Goal: Task Accomplishment & Management: Use online tool/utility

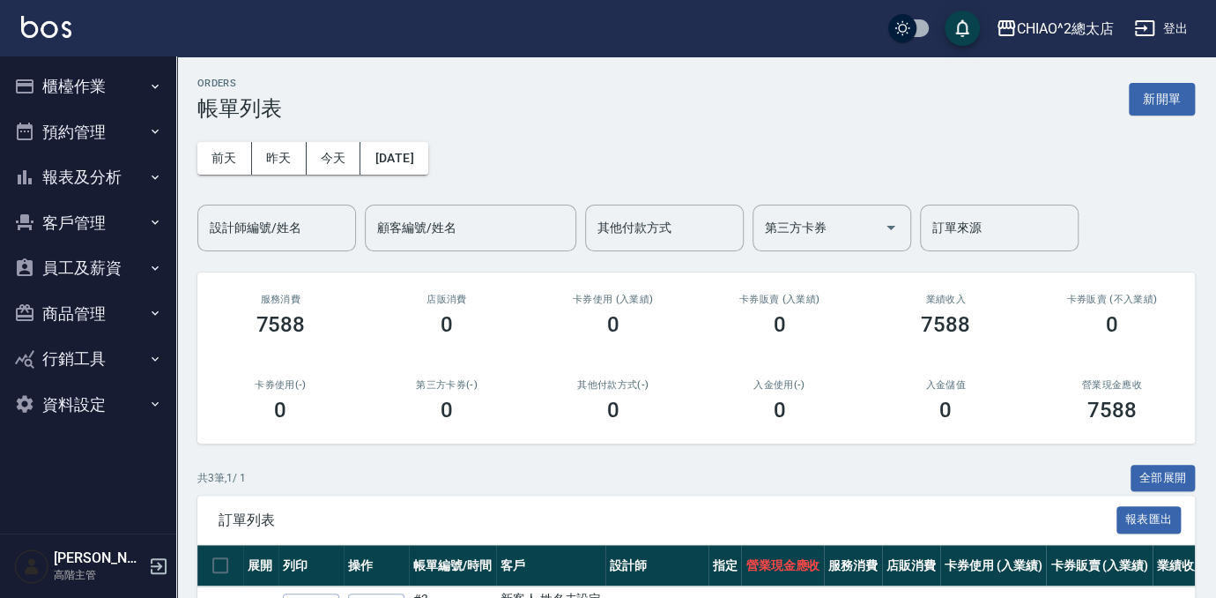
click at [1214, 70] on div "ORDERS 帳單列表 新開單 [DATE] [DATE] [DATE] [DATE] 設計師編號/姓名 設計師編號/姓名 顧客編號/姓名 顧客編號/姓名 其…" at bounding box center [696, 418] width 1040 height 725
click at [1172, 92] on button "新開單" at bounding box center [1162, 99] width 66 height 33
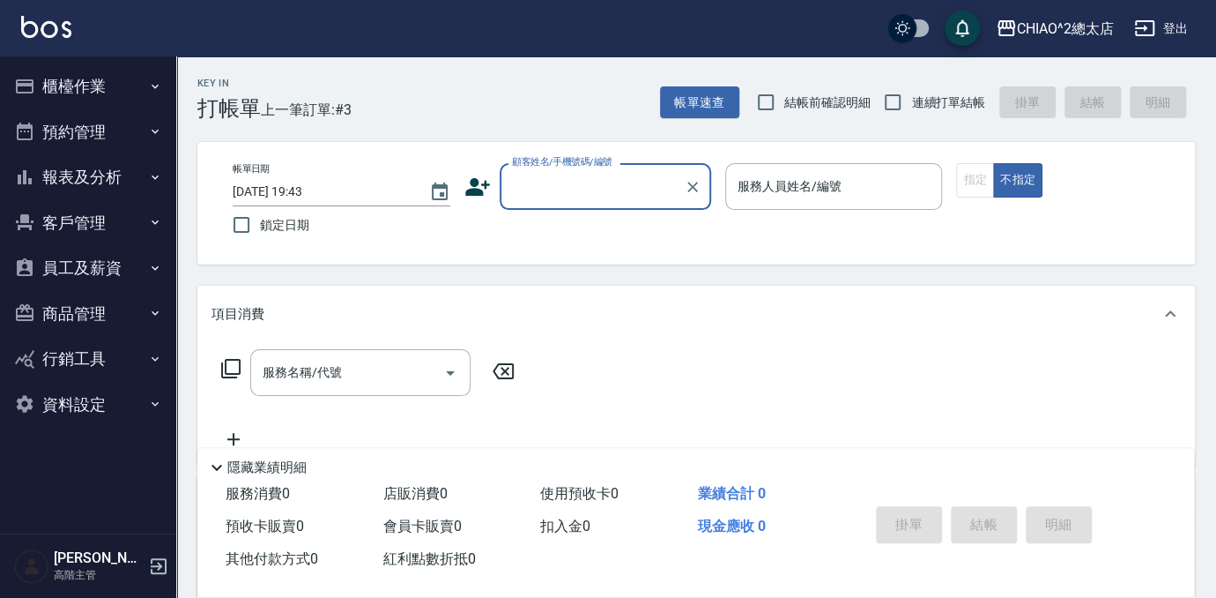
click at [562, 187] on input "顧客姓名/手機號碼/編號" at bounding box center [592, 186] width 169 height 31
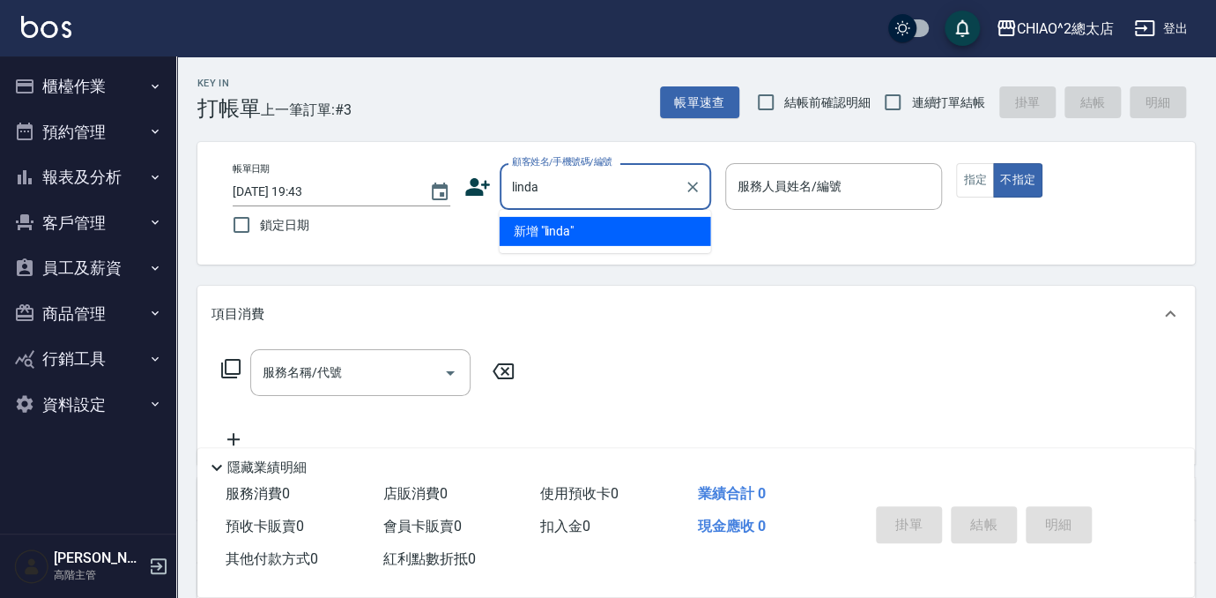
click at [616, 231] on li "新增 "linda"" at bounding box center [606, 231] width 212 height 29
type input "linda"
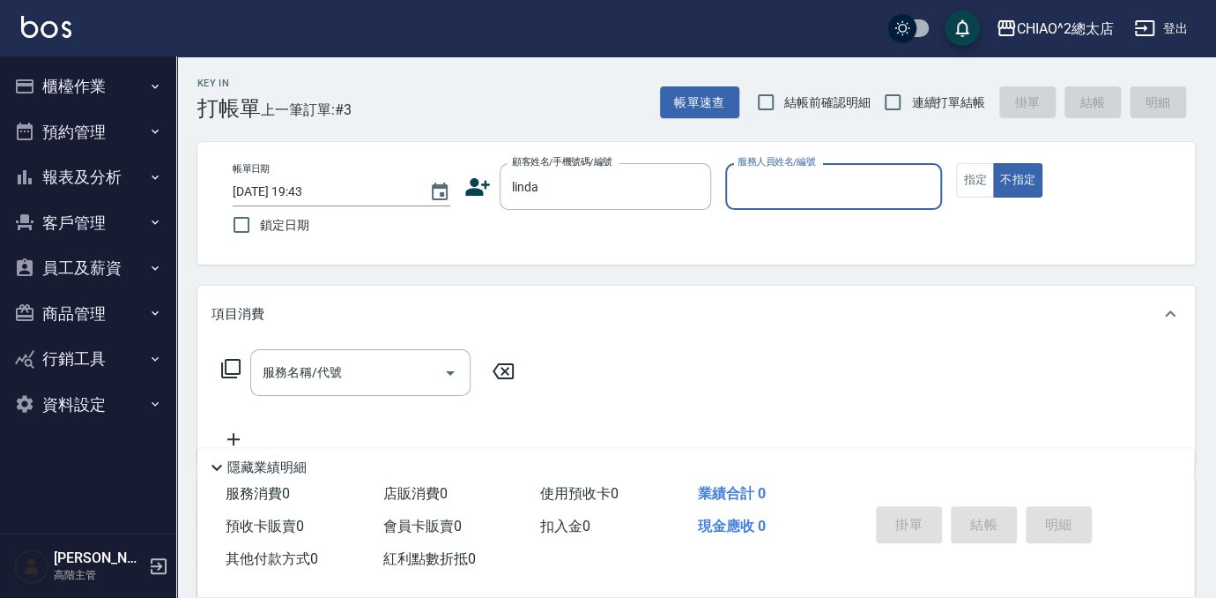
click at [827, 187] on input "服務人員姓名/編號" at bounding box center [834, 186] width 202 height 31
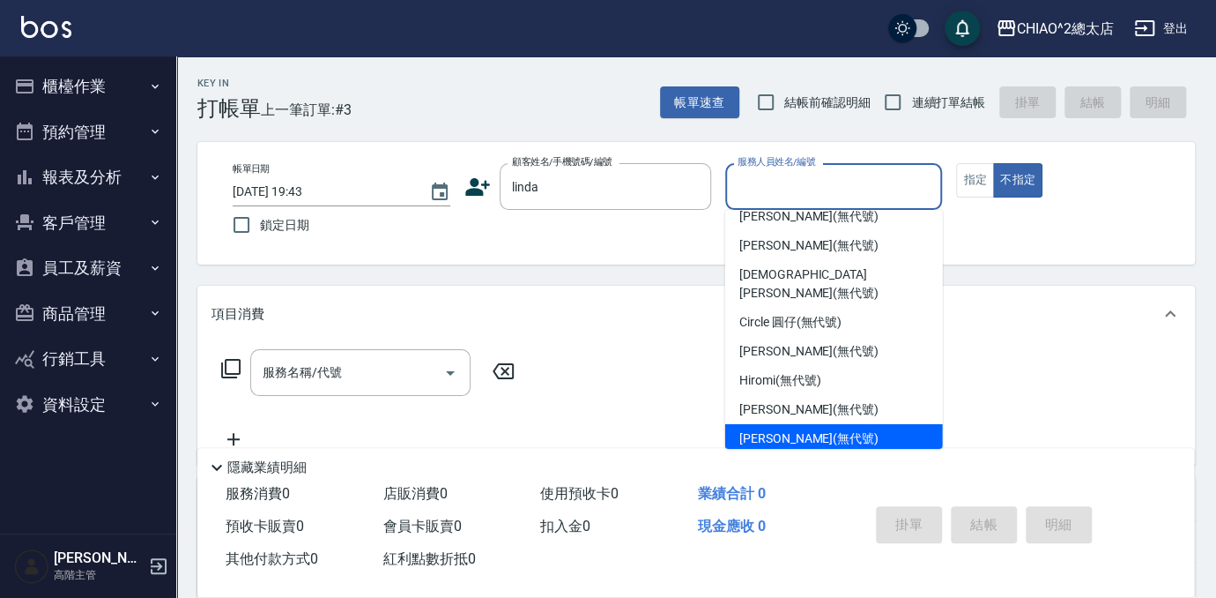
scroll to position [65, 0]
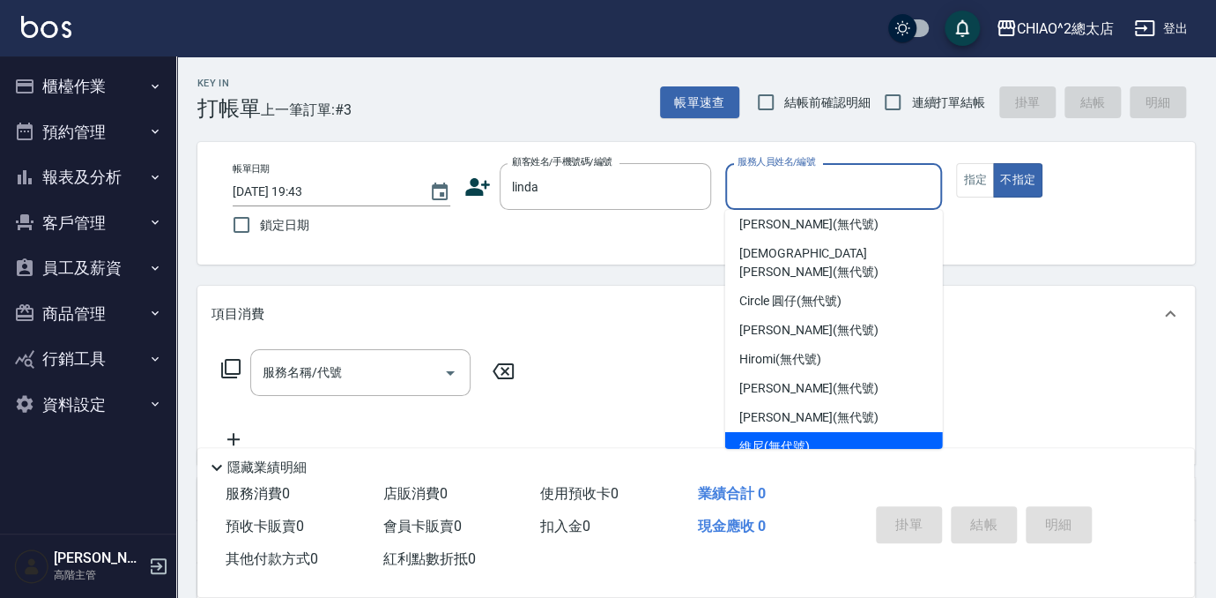
click at [778, 437] on span "維尼 (無代號)" at bounding box center [775, 446] width 71 height 19
type input "維尼(無代號)"
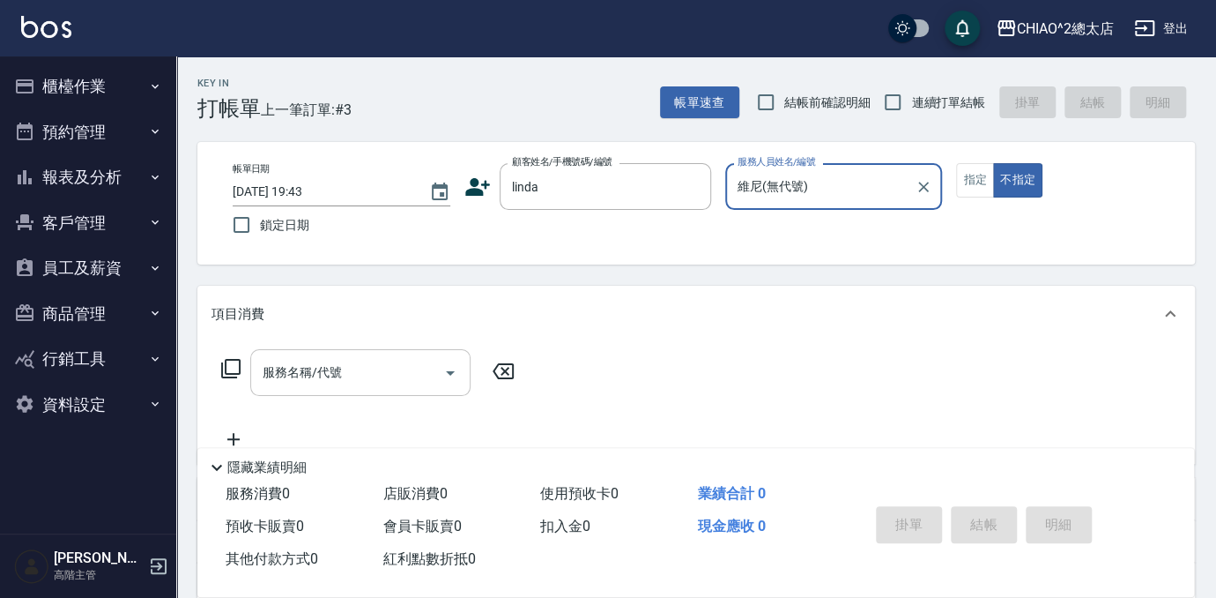
click at [340, 391] on div "服務名稱/代號" at bounding box center [360, 372] width 220 height 47
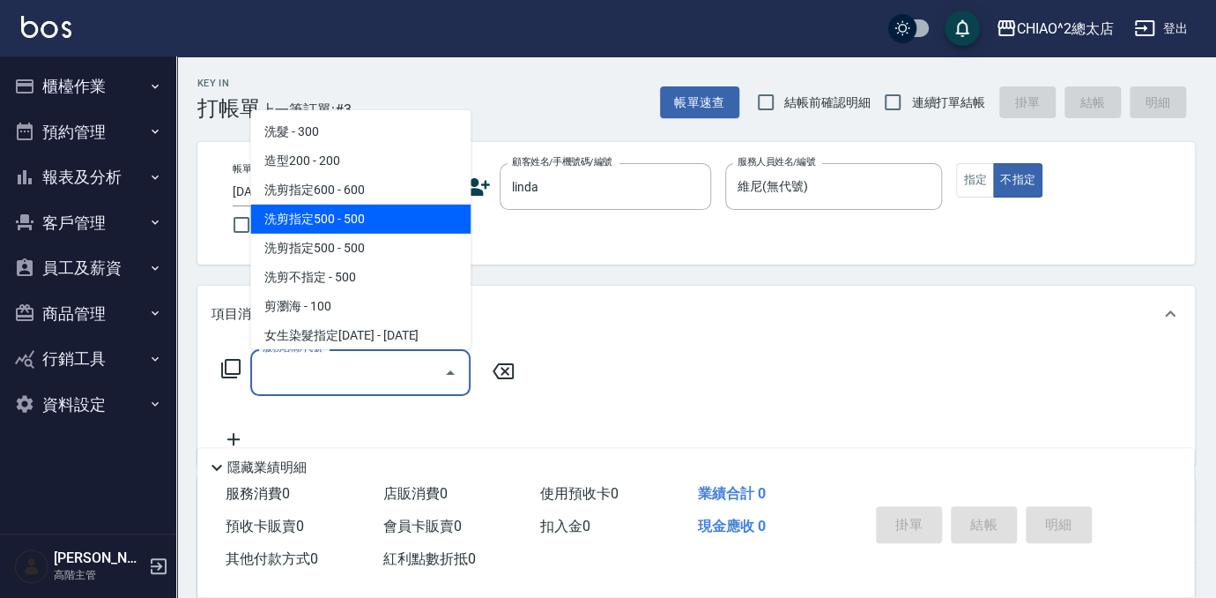
click at [336, 225] on span "洗剪指定500 - 500" at bounding box center [360, 218] width 220 height 29
type input "洗剪指定500(103108)"
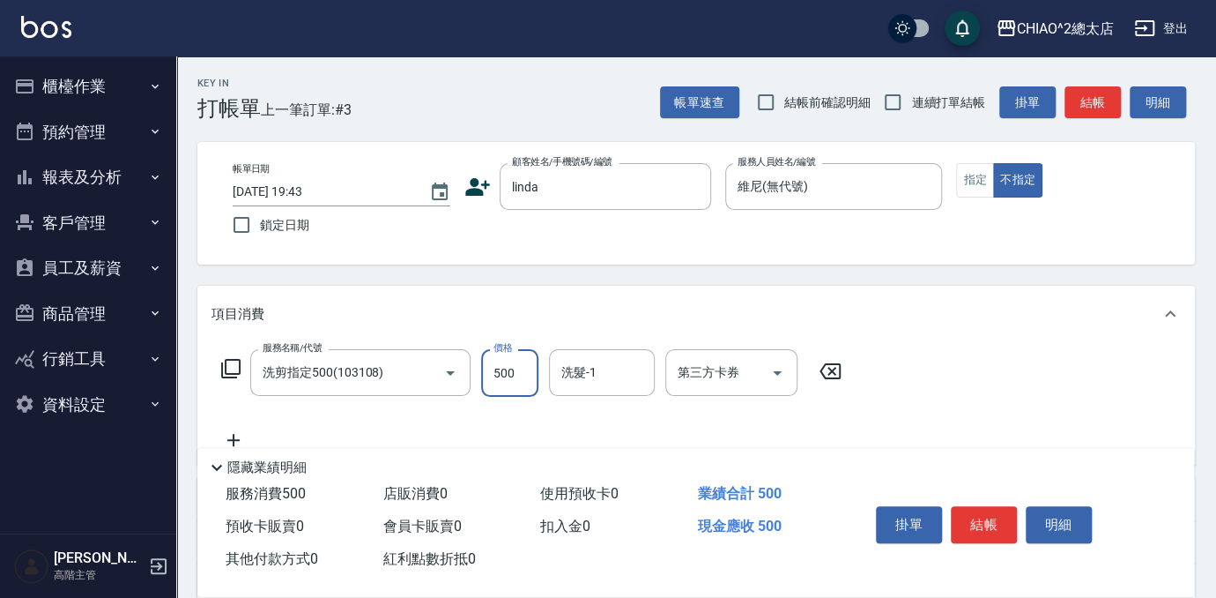
click at [505, 379] on input "500" at bounding box center [509, 373] width 57 height 48
type input "400"
click at [981, 516] on button "結帳" at bounding box center [984, 524] width 66 height 37
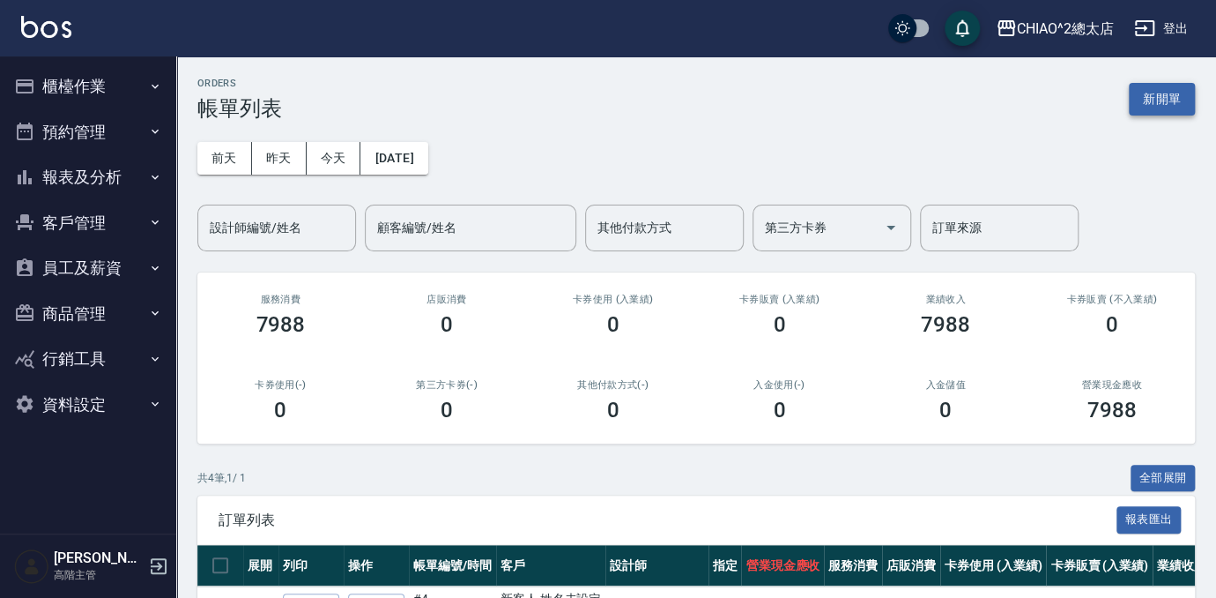
click at [1155, 95] on button "新開單" at bounding box center [1162, 99] width 66 height 33
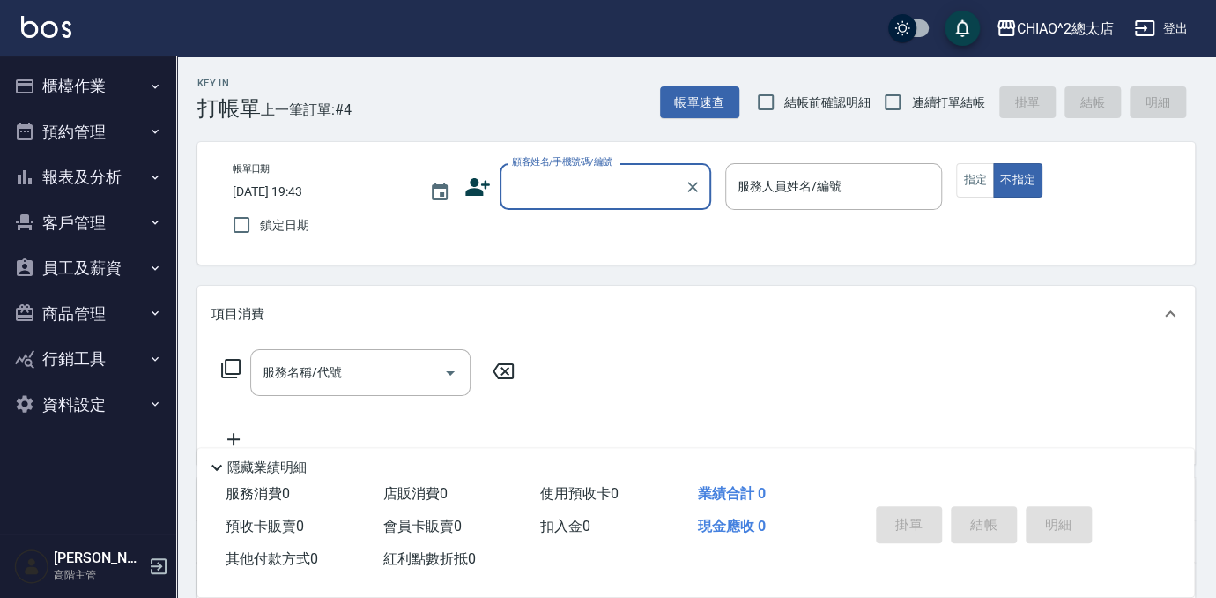
click at [576, 208] on div "顧客姓名/手機號碼/編號" at bounding box center [606, 186] width 212 height 47
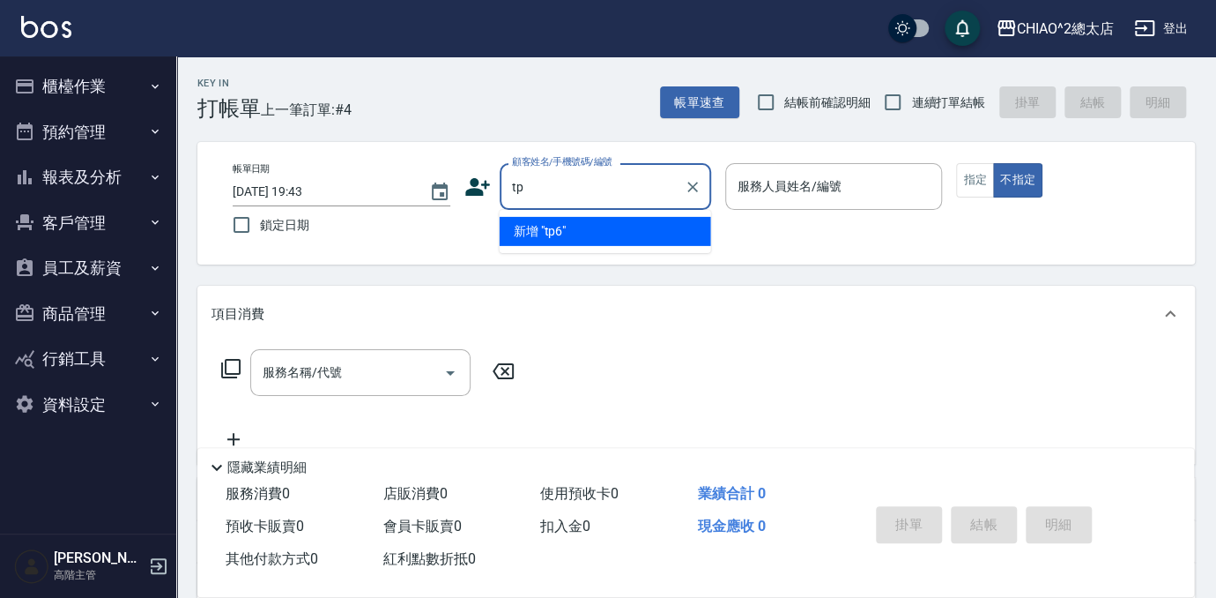
type input "t"
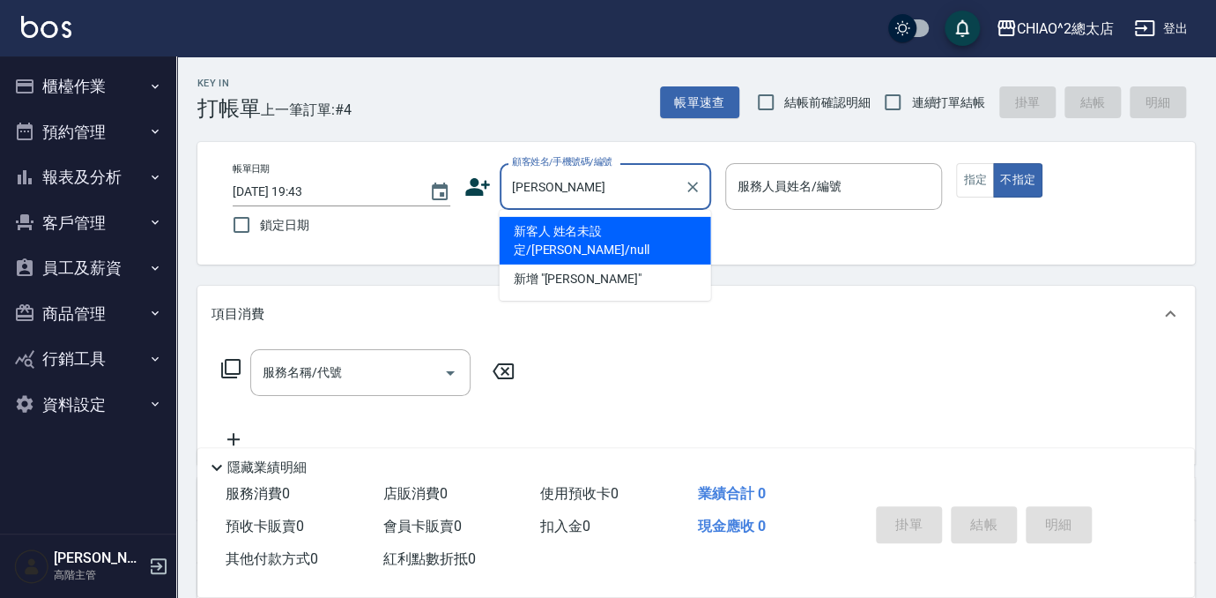
click at [615, 226] on li "新客人 姓名未設定/[PERSON_NAME]/null" at bounding box center [606, 241] width 212 height 48
type input "新客人 姓名未設定/[PERSON_NAME]/null"
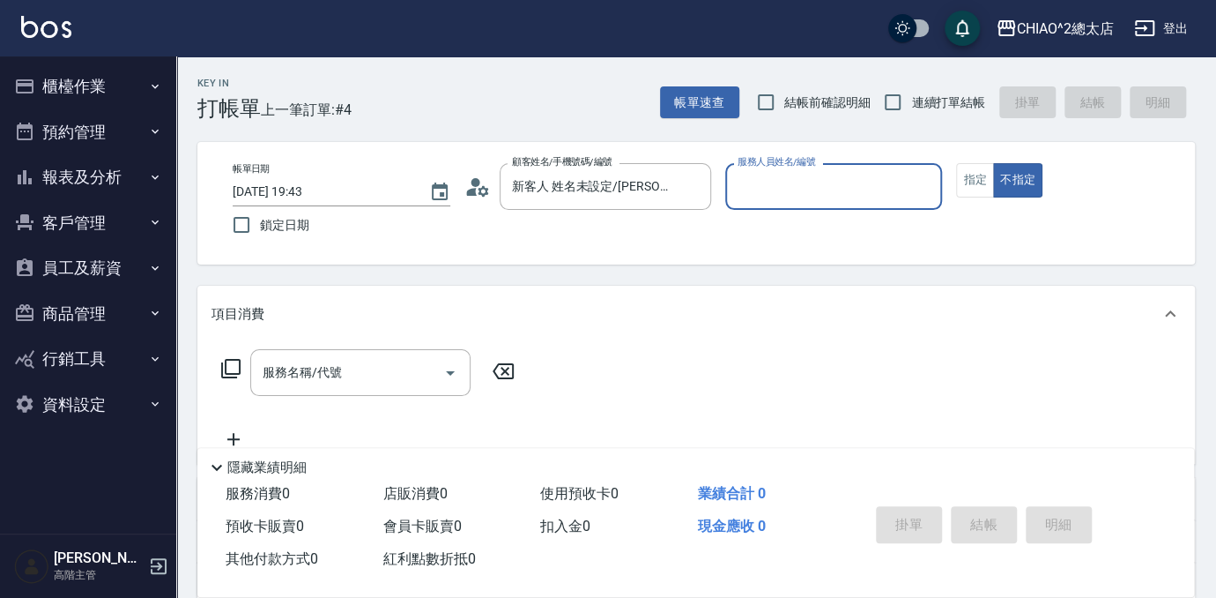
click at [747, 188] on input "服務人員姓名/編號" at bounding box center [834, 186] width 202 height 31
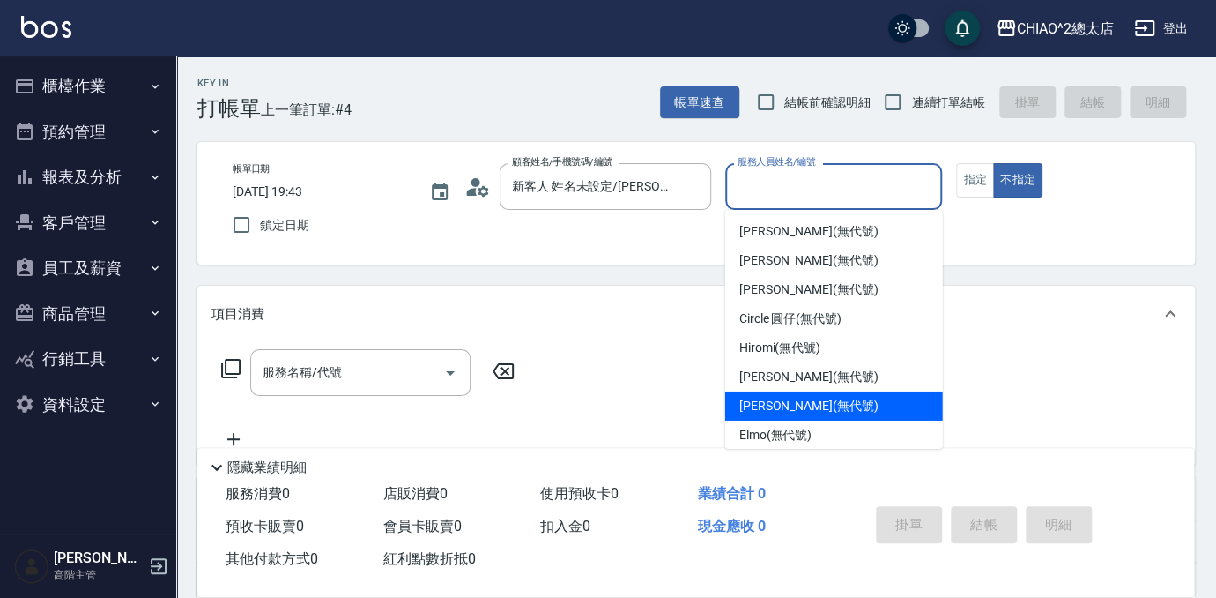
click at [802, 408] on span "[PERSON_NAME] (無代號)" at bounding box center [809, 406] width 139 height 19
type input "[PERSON_NAME](無代號)"
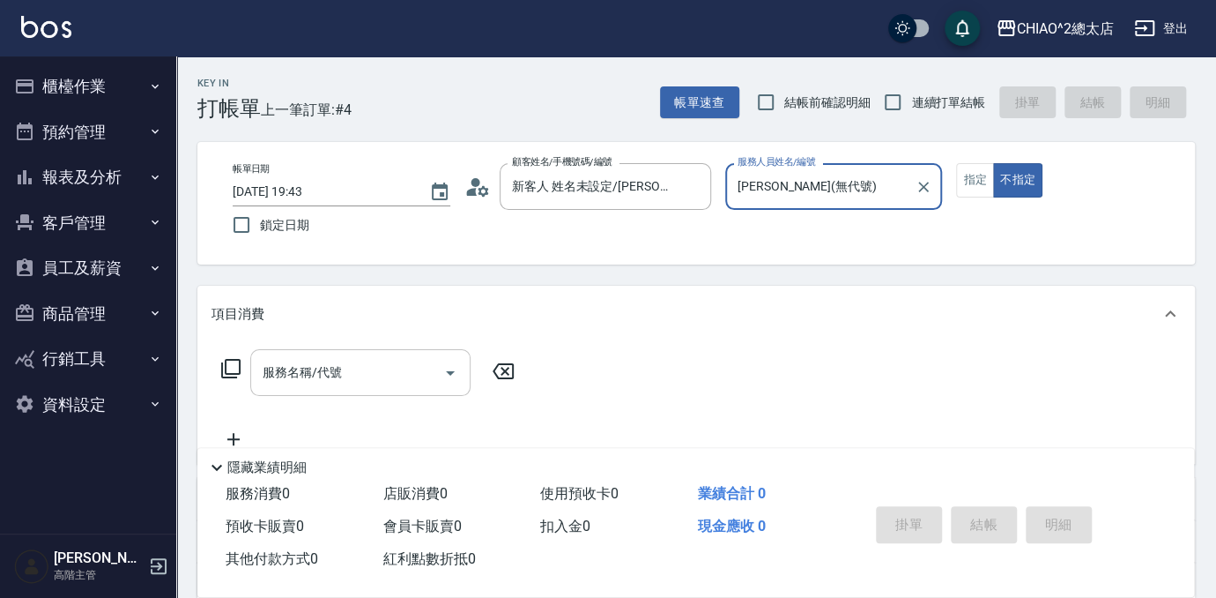
click at [329, 372] on div "服務名稱/代號 服務名稱/代號" at bounding box center [360, 372] width 220 height 47
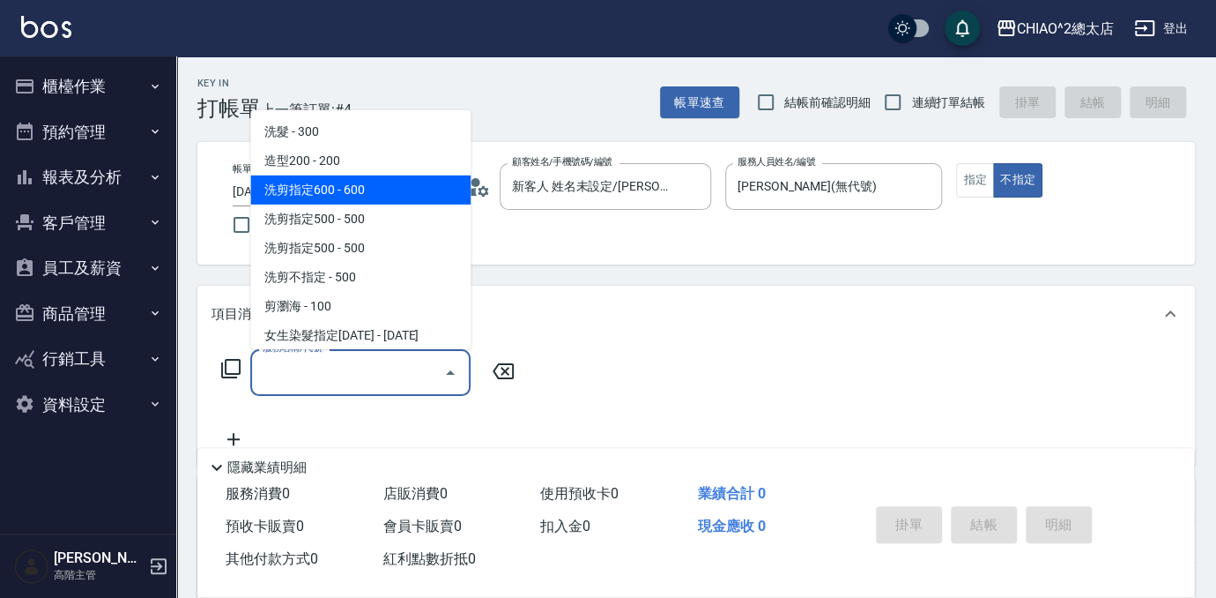
click at [369, 190] on span "洗剪指定600 - 600" at bounding box center [360, 189] width 220 height 29
type input "洗剪指定600(103107)"
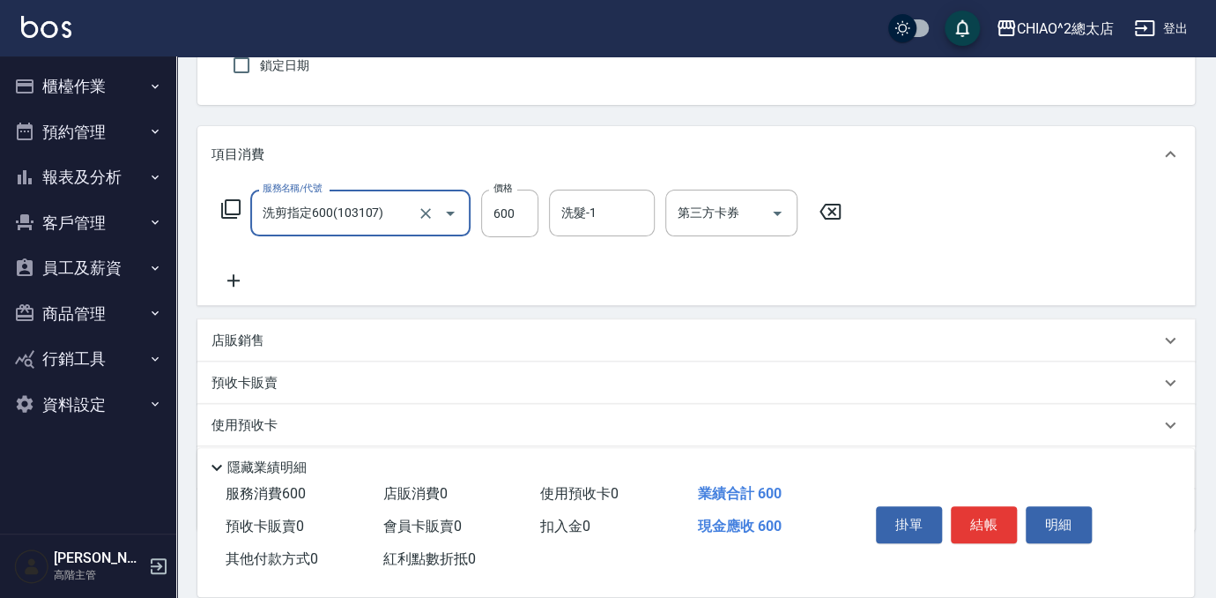
scroll to position [240, 0]
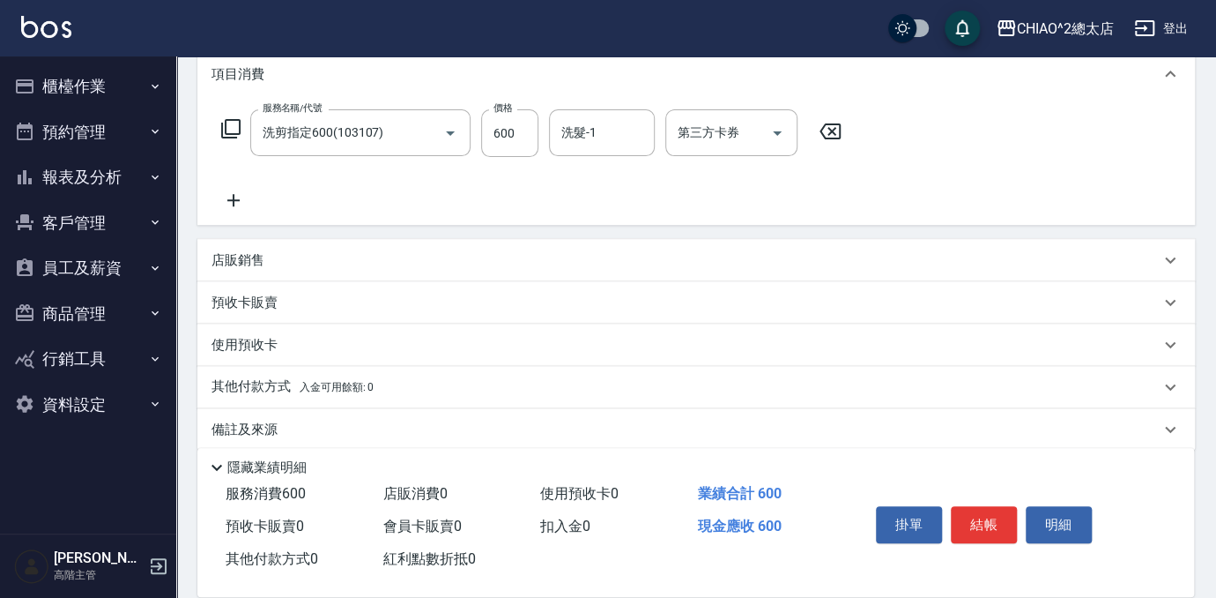
click at [281, 259] on div "店販銷售" at bounding box center [686, 260] width 948 height 19
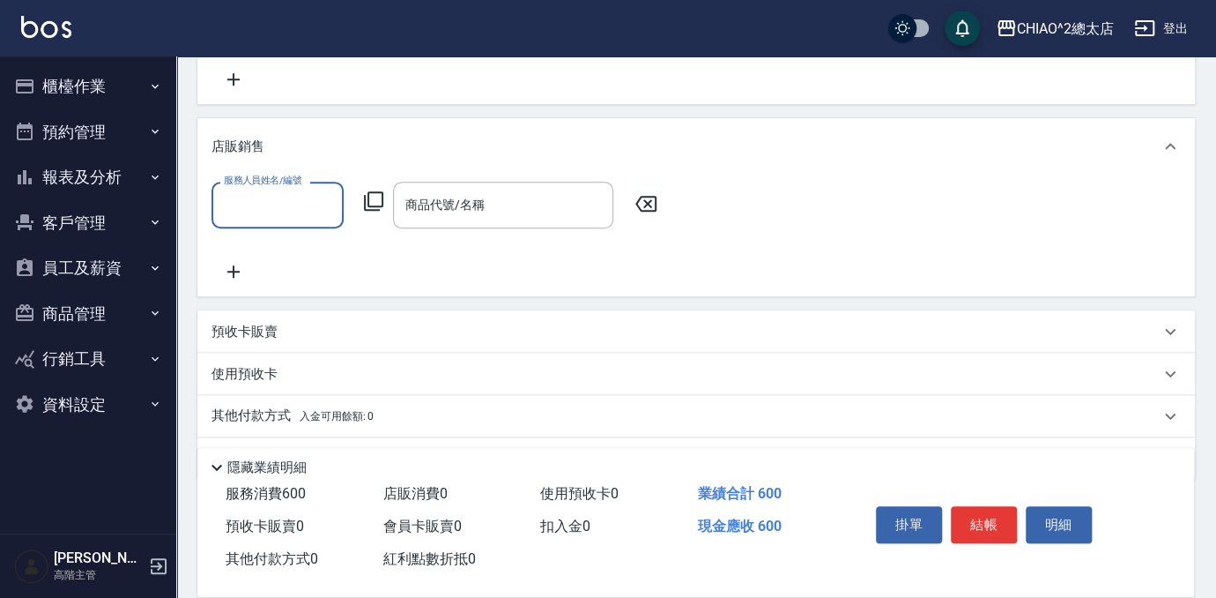
scroll to position [400, 0]
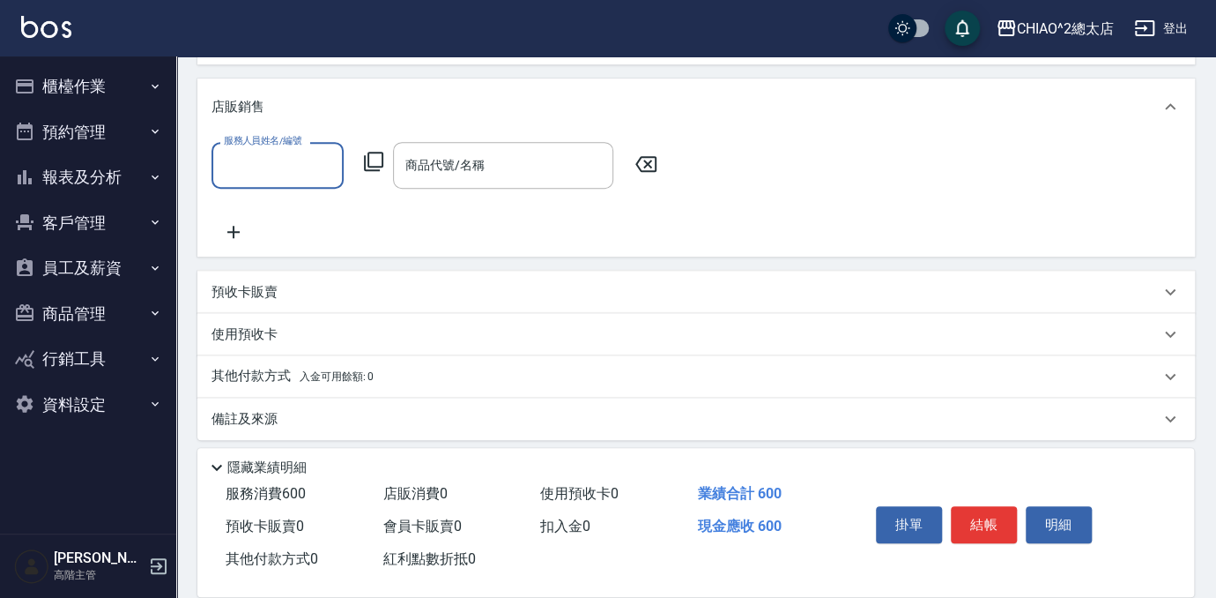
click at [257, 152] on input "服務人員姓名/編號" at bounding box center [277, 165] width 116 height 31
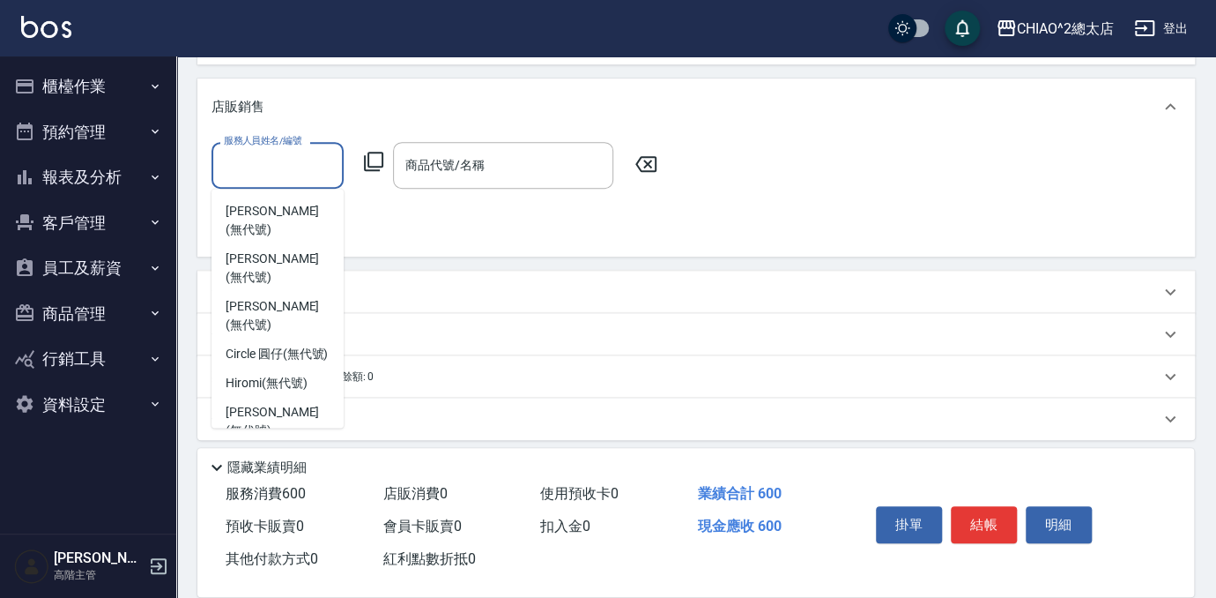
click at [254, 450] on span "[PERSON_NAME] (無代號)" at bounding box center [278, 468] width 104 height 37
type input "[PERSON_NAME](無代號)"
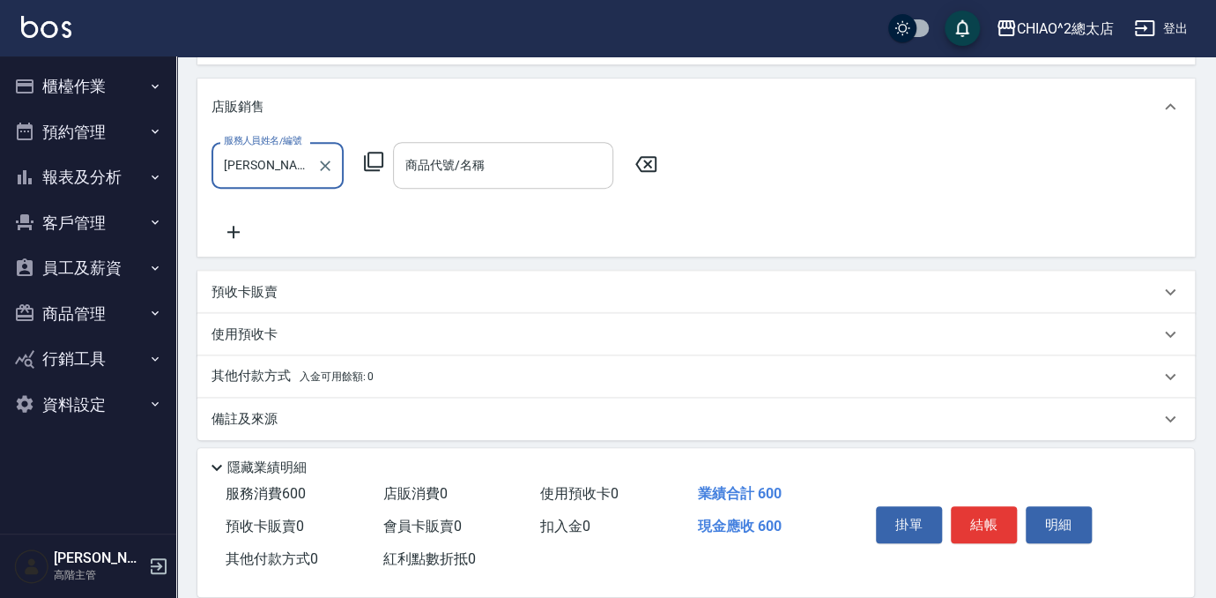
click at [449, 165] on div "商品代號/名稱 商品代號/名稱" at bounding box center [503, 165] width 220 height 47
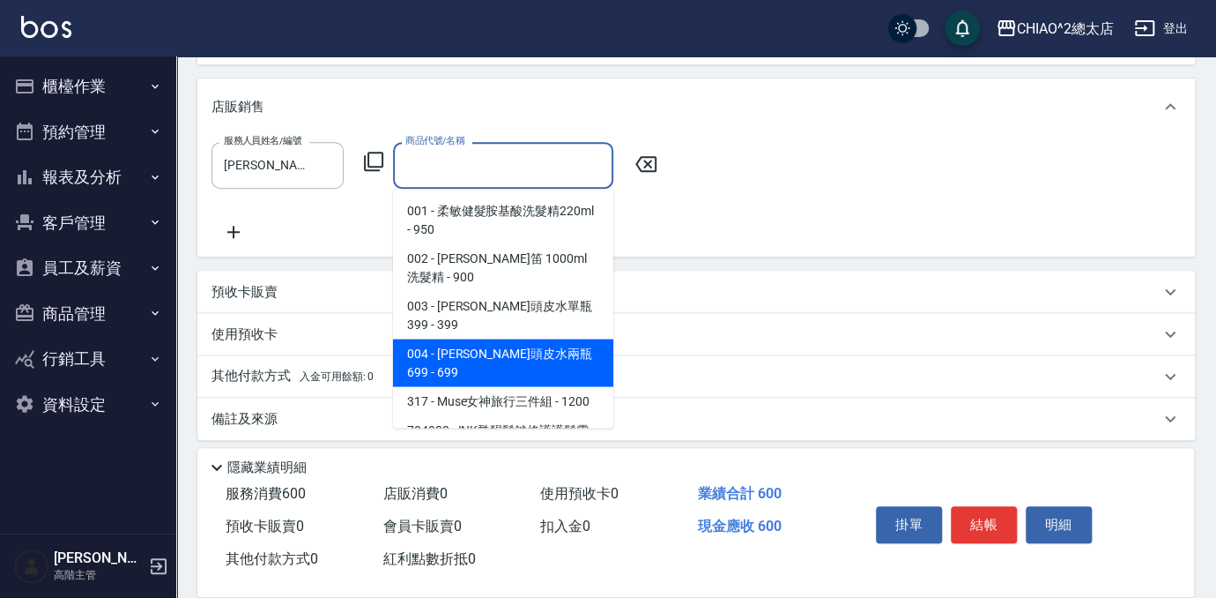
click at [475, 338] on span "004 - [PERSON_NAME]頭皮水兩瓶699 - 699" at bounding box center [503, 362] width 220 height 48
type input "[PERSON_NAME]頭皮水兩瓶699"
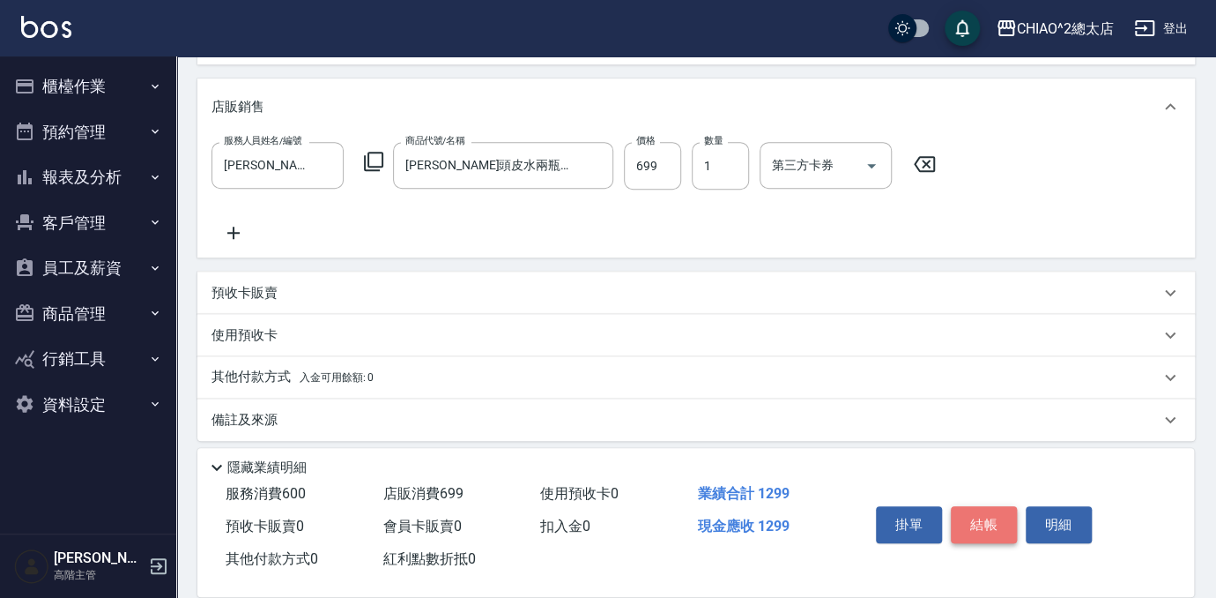
click at [989, 519] on button "結帳" at bounding box center [984, 524] width 66 height 37
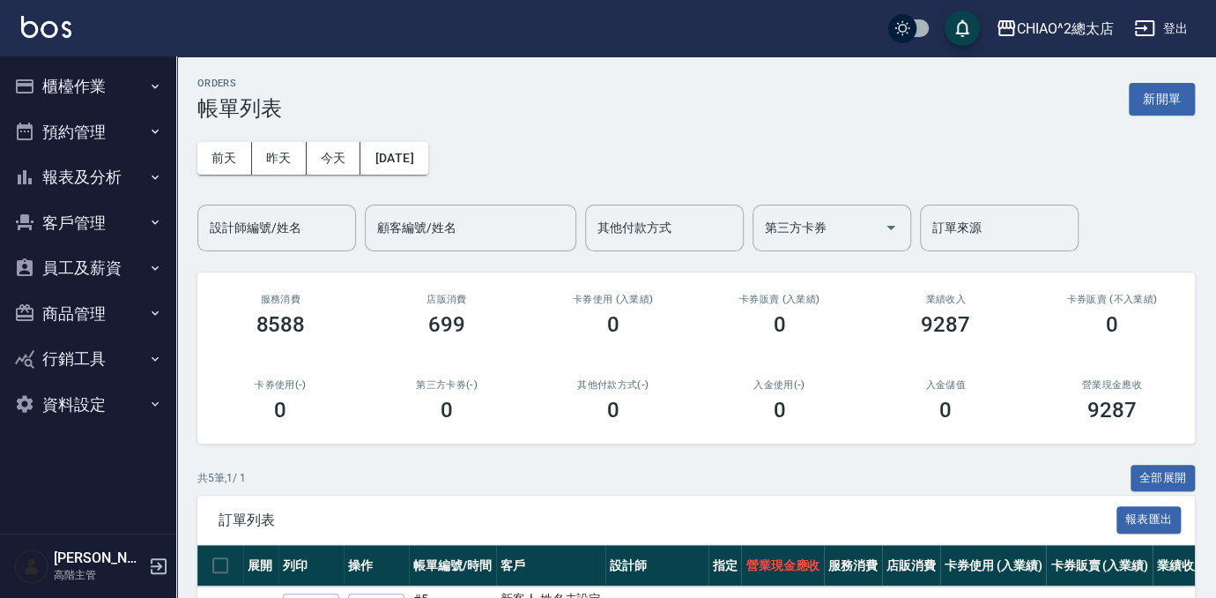
click at [46, 173] on button "報表及分析" at bounding box center [88, 177] width 162 height 46
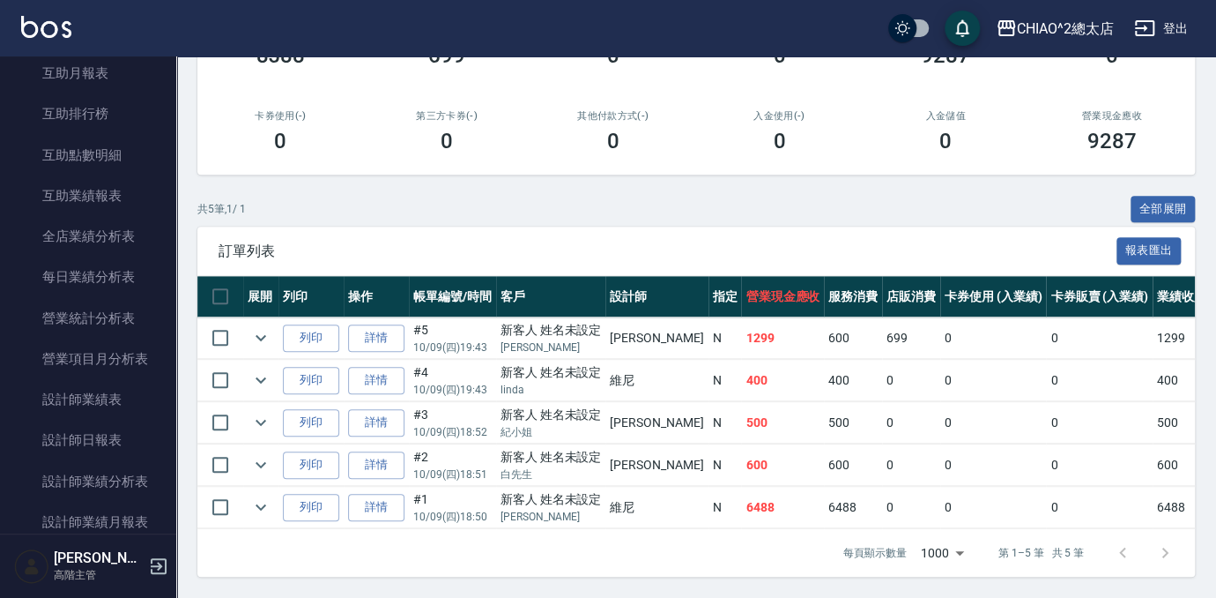
scroll to position [641, 0]
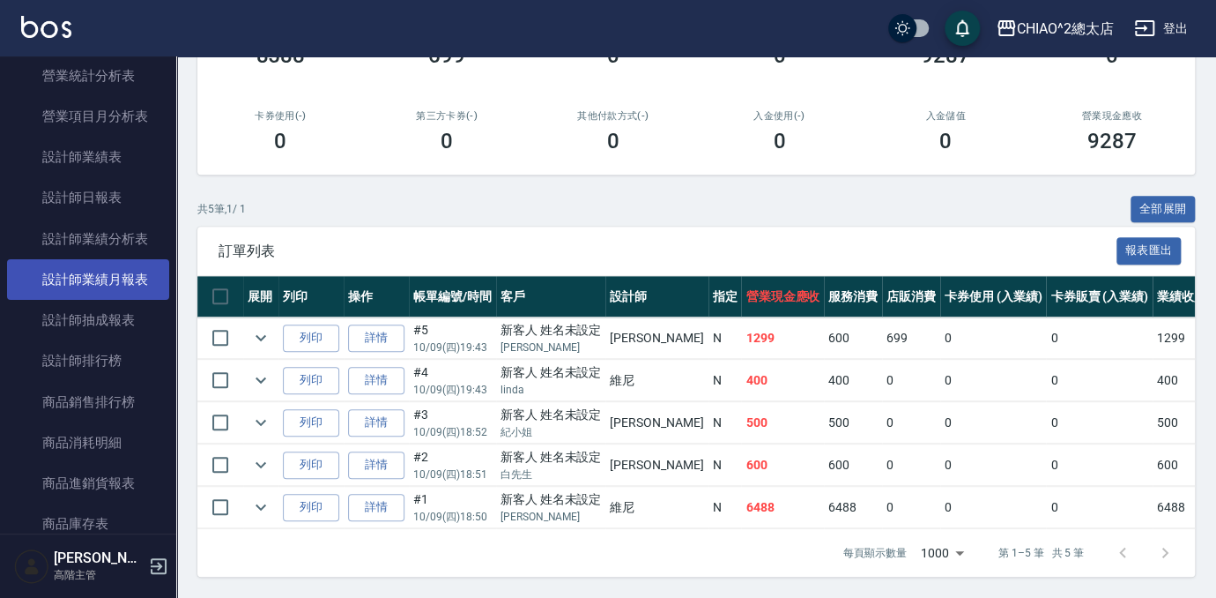
drag, startPoint x: 67, startPoint y: 318, endPoint x: 101, endPoint y: 262, distance: 66.1
click at [67, 318] on link "設計師抽成報表" at bounding box center [88, 320] width 162 height 41
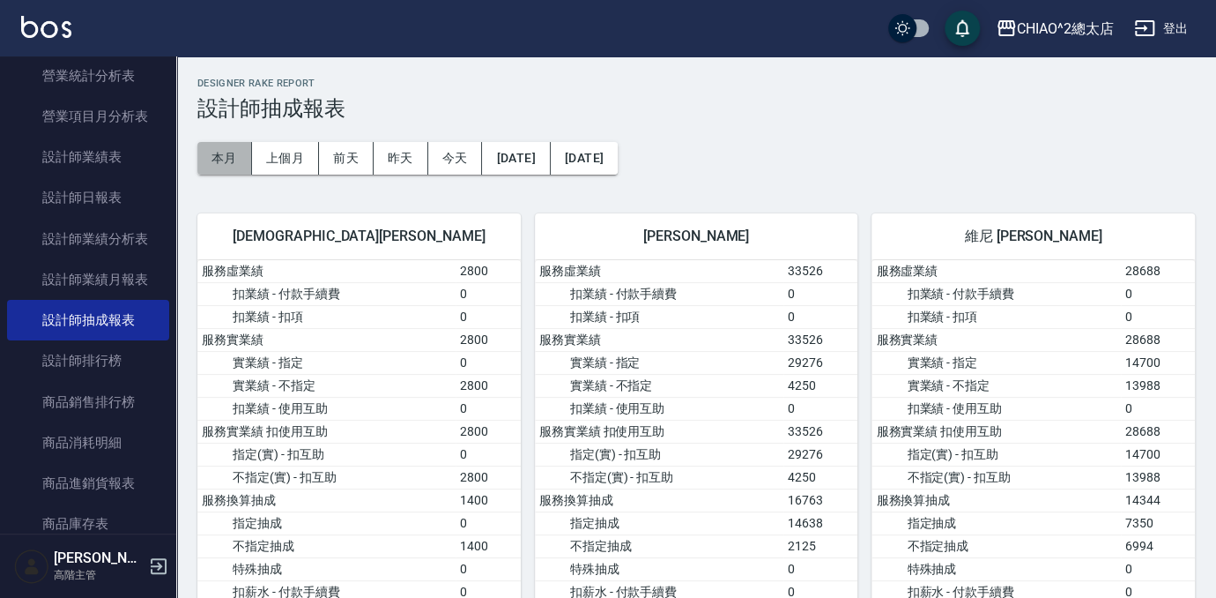
click at [228, 159] on button "本月" at bounding box center [224, 158] width 55 height 33
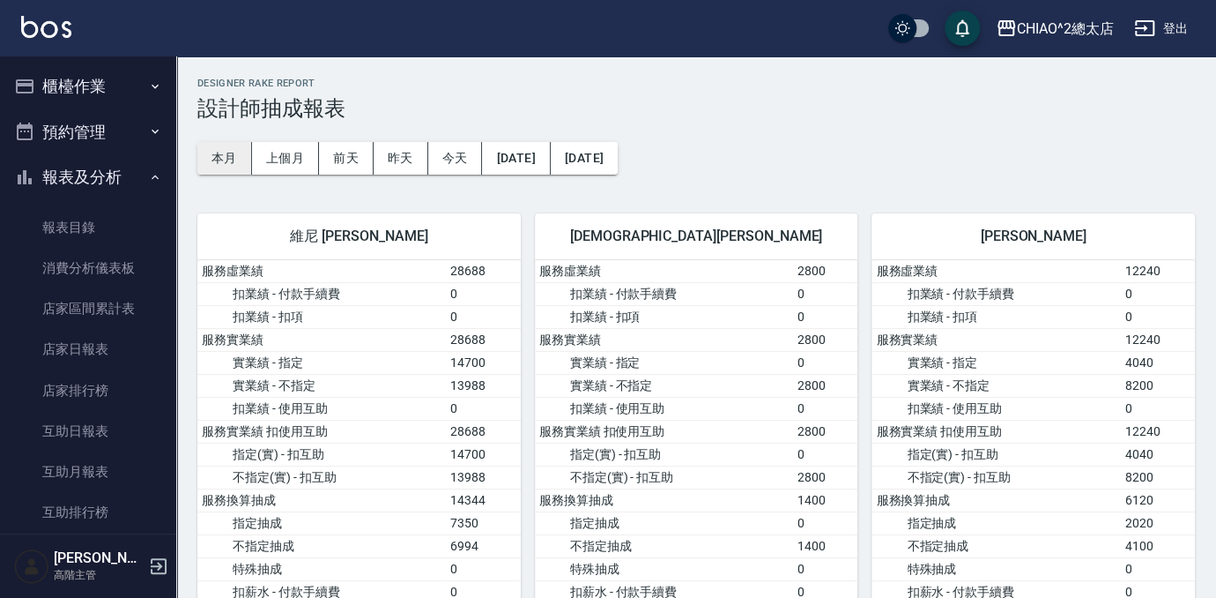
click at [218, 160] on button "本月" at bounding box center [224, 158] width 55 height 33
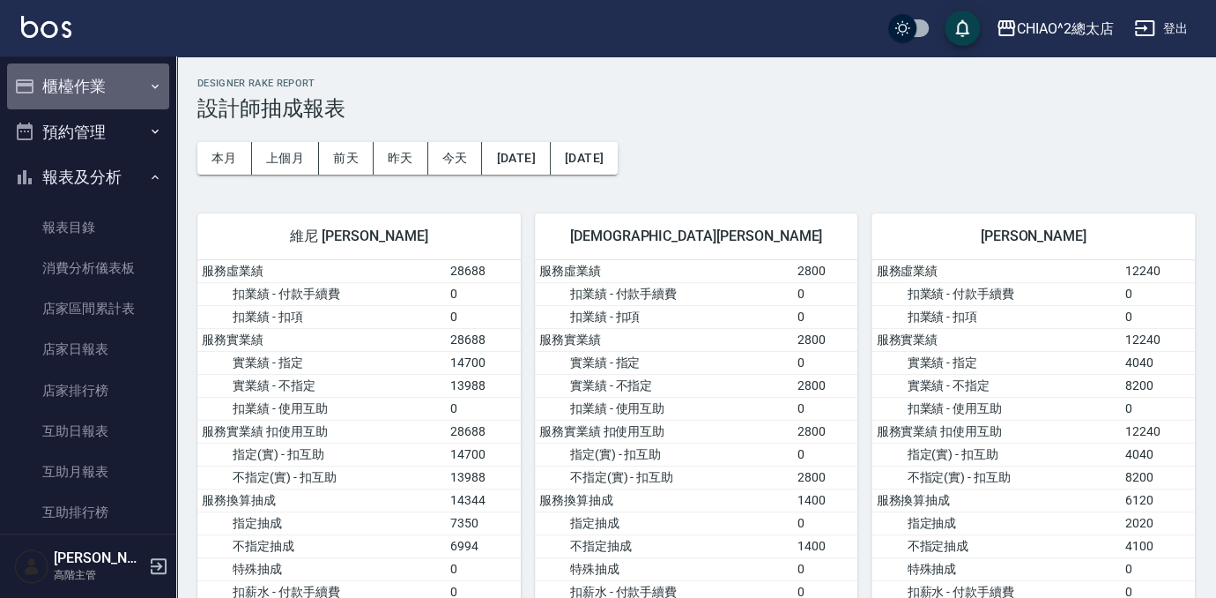
click at [89, 93] on button "櫃檯作業" at bounding box center [88, 86] width 162 height 46
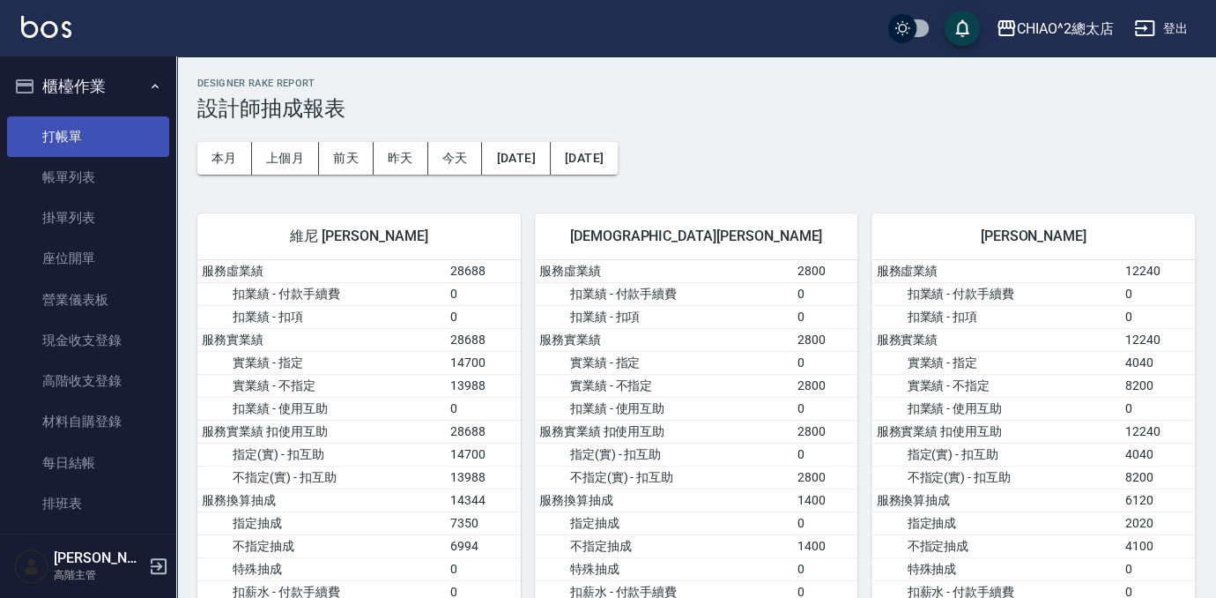
click at [63, 138] on link "打帳單" at bounding box center [88, 136] width 162 height 41
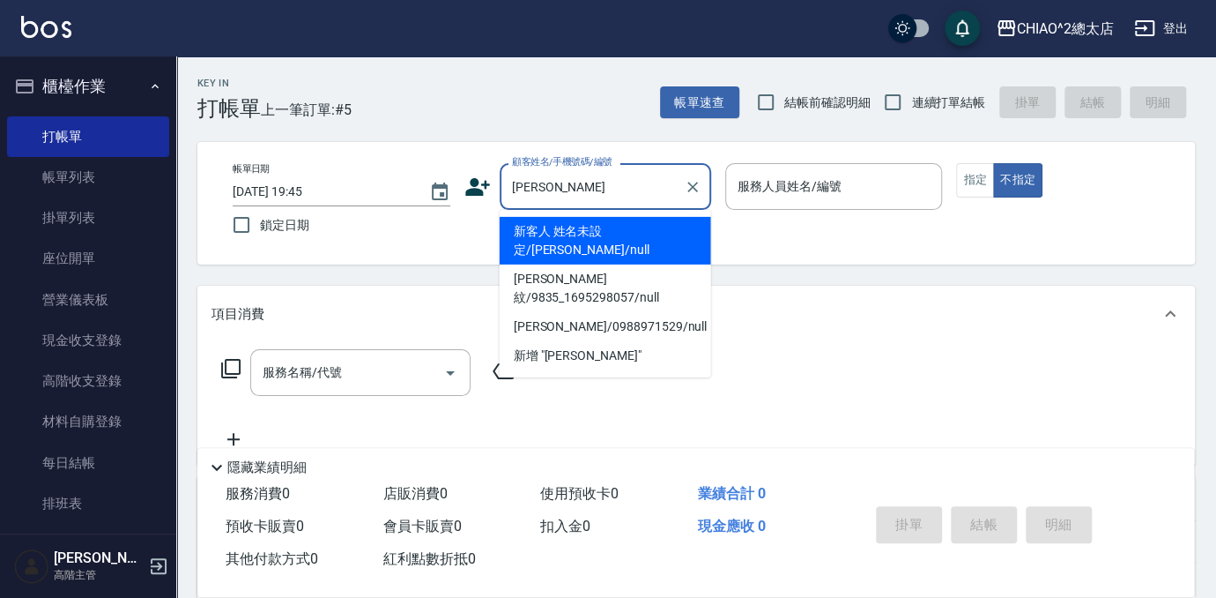
click at [587, 237] on li "新客人 姓名未設定/[PERSON_NAME]/null" at bounding box center [606, 241] width 212 height 48
type input "新客人 姓名未設定/[PERSON_NAME]/null"
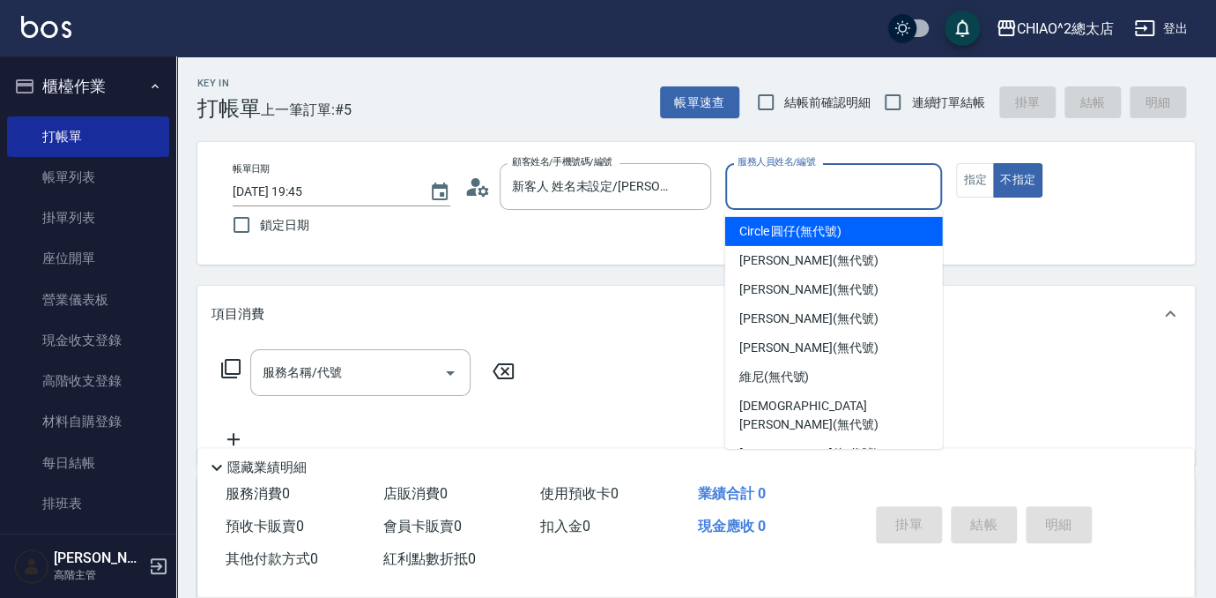
click at [827, 175] on input "服務人員姓名/編號" at bounding box center [834, 186] width 202 height 31
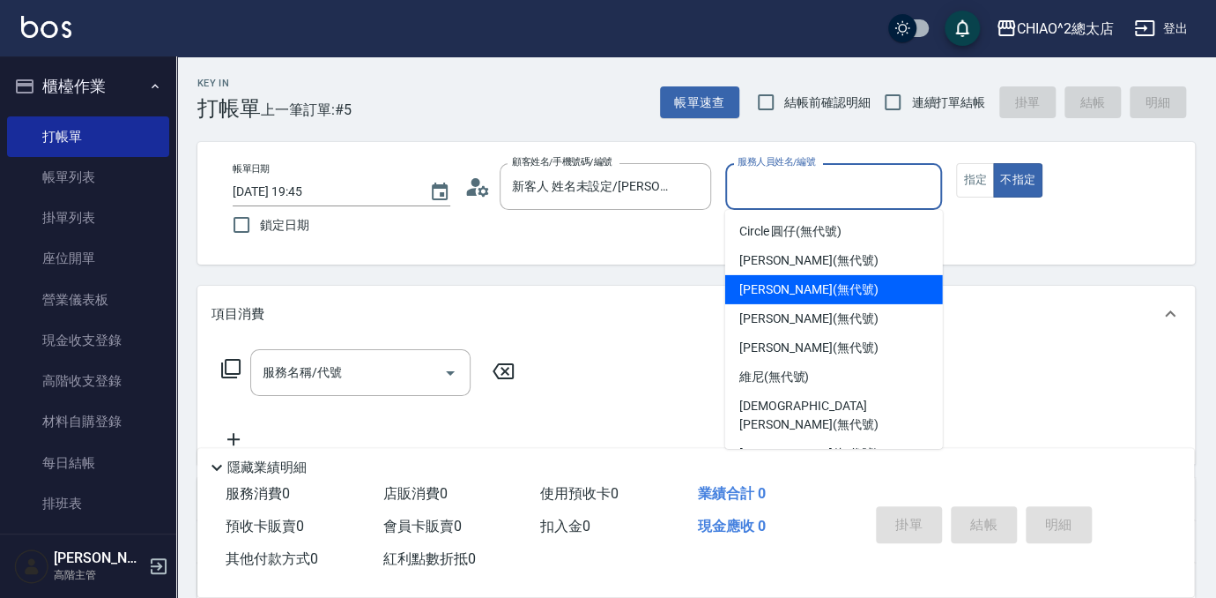
click at [822, 286] on span "[PERSON_NAME] (無代號)" at bounding box center [809, 289] width 139 height 19
type input "[PERSON_NAME](無代號)"
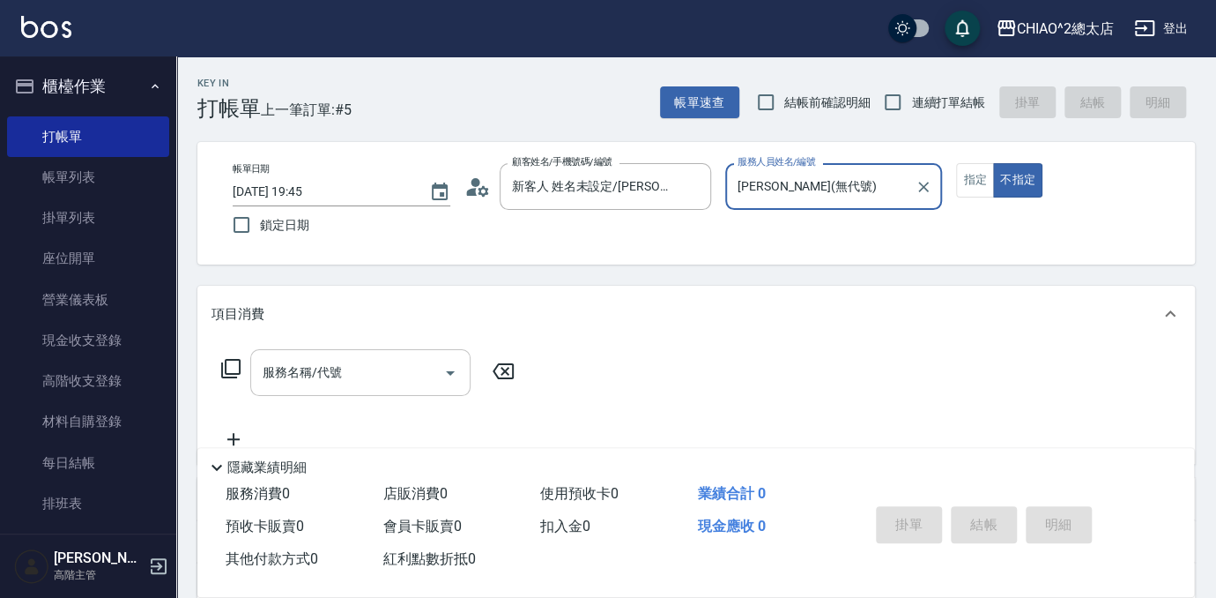
click at [318, 377] on div "服務名稱/代號 服務名稱/代號" at bounding box center [360, 372] width 220 height 47
click at [402, 105] on div "Key In 打帳單 上一筆訂單:#5 帳單速查 結帳前確認明細 連續打單結帳 掛單 結帳 明細" at bounding box center [685, 88] width 1019 height 64
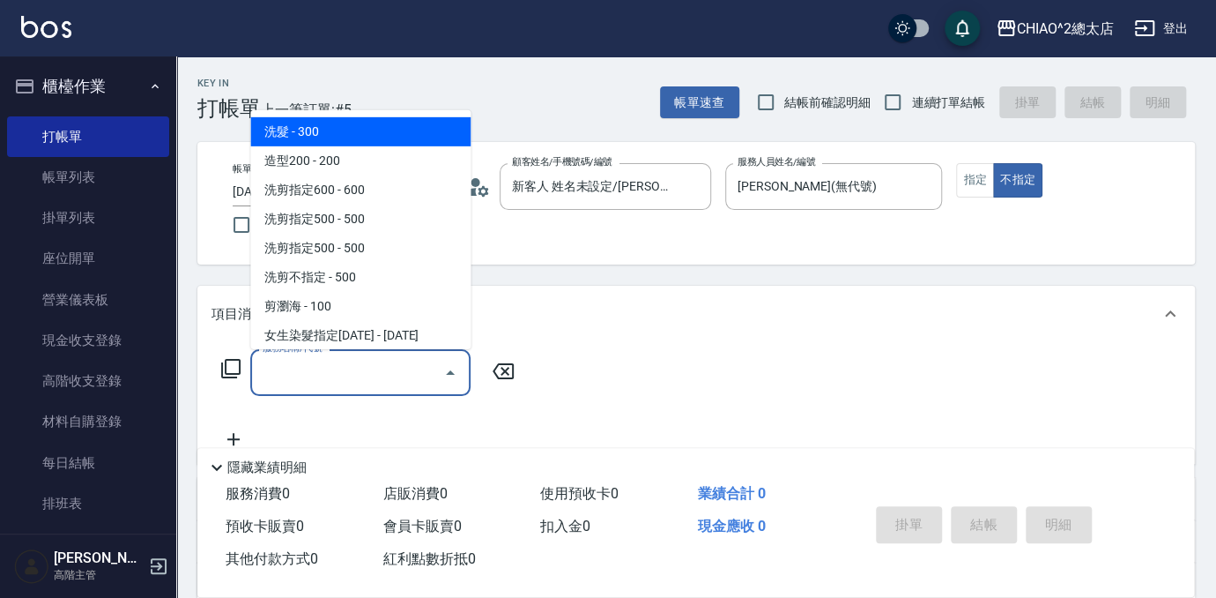
click at [335, 377] on input "服務名稱/代號" at bounding box center [347, 372] width 178 height 31
click at [340, 127] on span "洗髮 - 300" at bounding box center [360, 131] width 220 height 29
type input "洗髮(103103)"
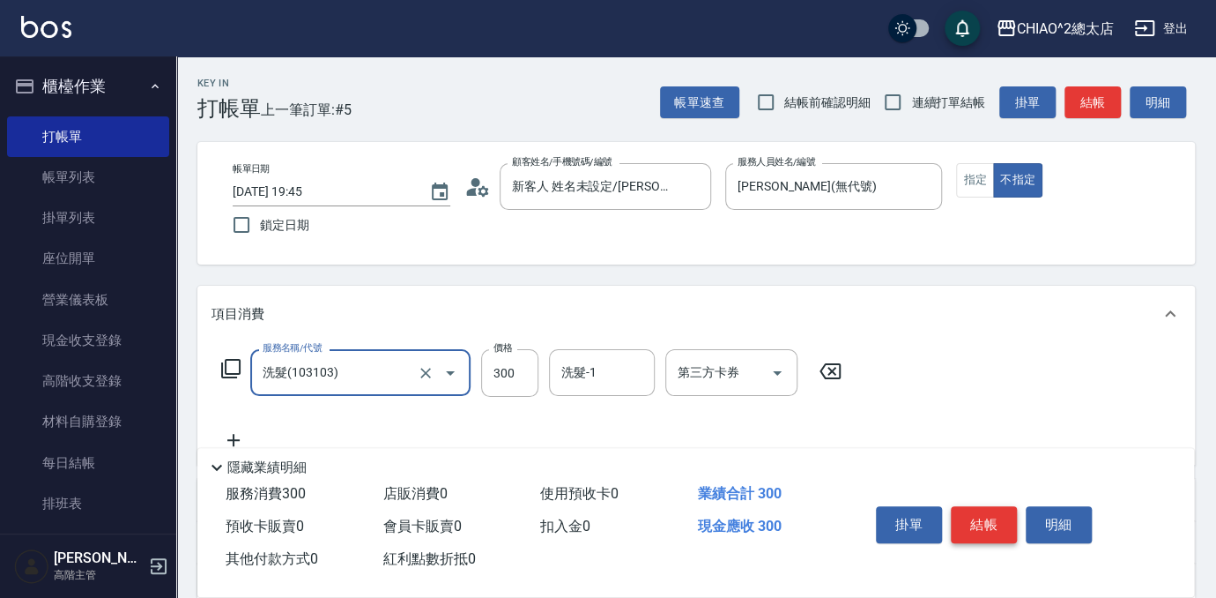
click at [987, 520] on button "結帳" at bounding box center [984, 524] width 66 height 37
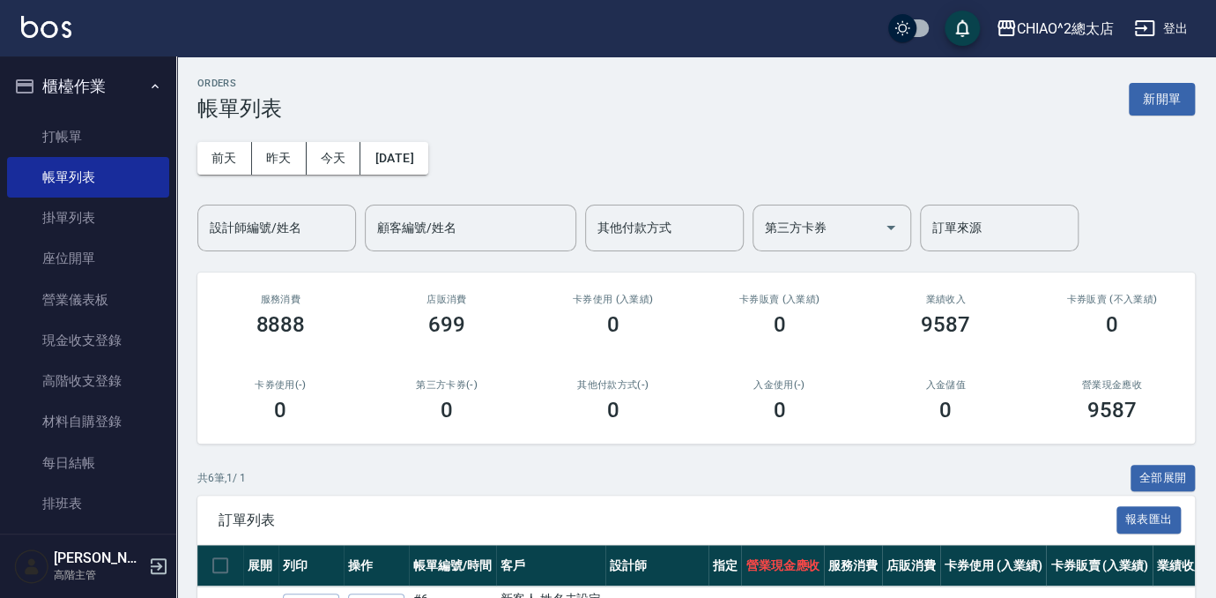
drag, startPoint x: 987, startPoint y: 520, endPoint x: 628, endPoint y: 88, distance: 562.0
click at [628, 88] on div "ORDERS 帳單列表 新開單" at bounding box center [696, 99] width 998 height 43
click at [36, 131] on link "打帳單" at bounding box center [88, 136] width 162 height 41
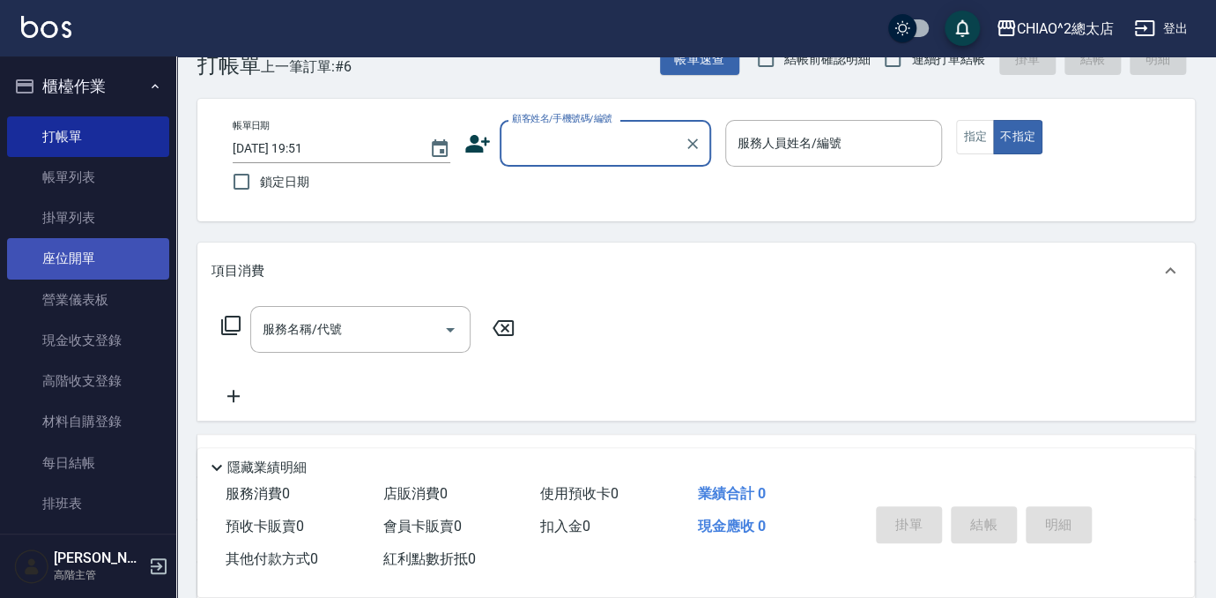
scroll to position [79, 0]
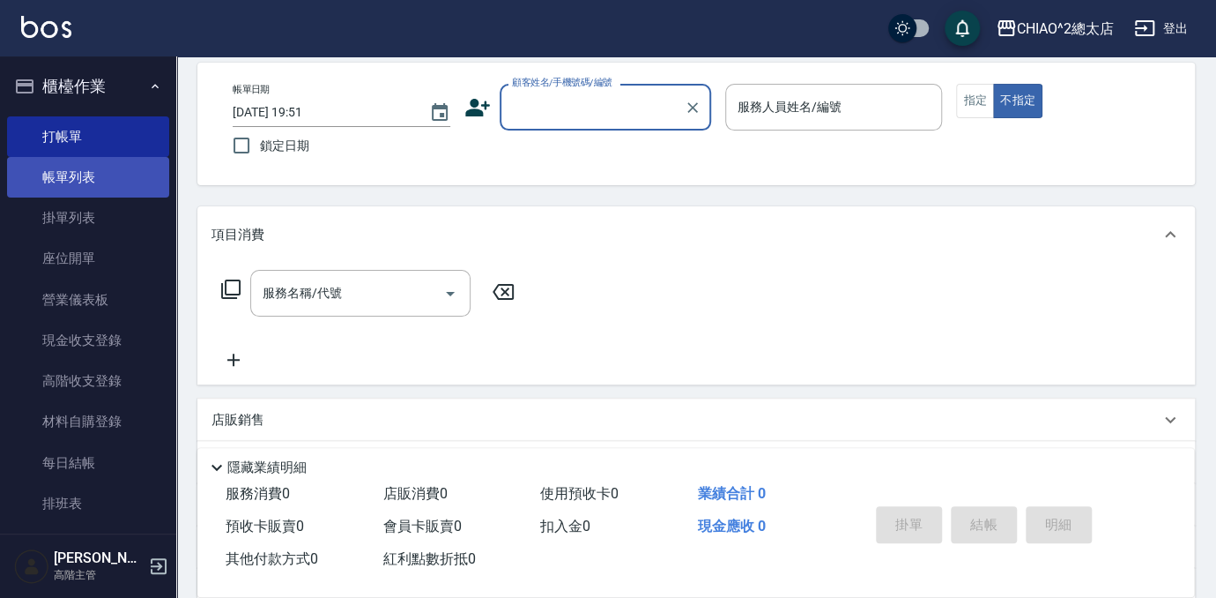
click at [72, 182] on link "帳單列表" at bounding box center [88, 177] width 162 height 41
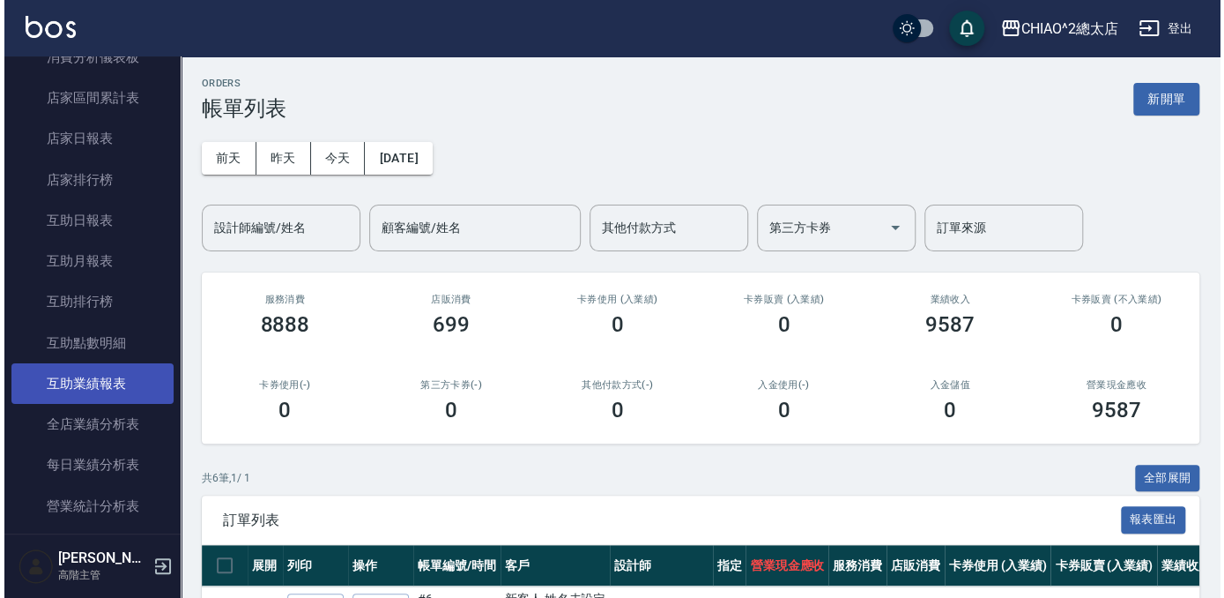
scroll to position [961, 0]
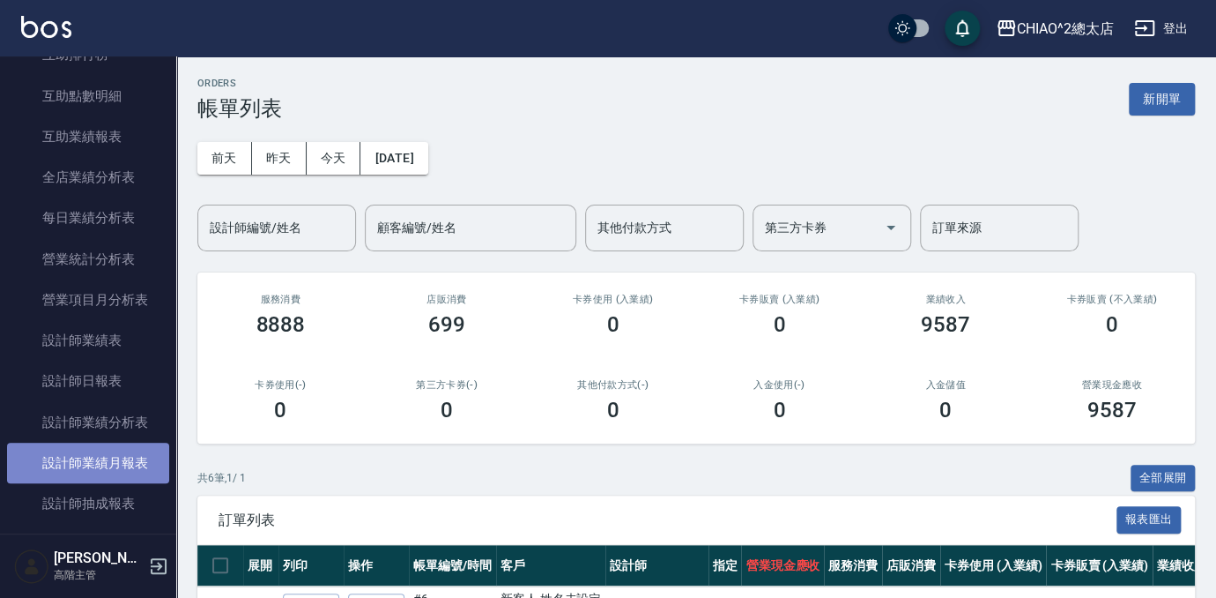
click at [140, 472] on link "設計師業績月報表" at bounding box center [88, 462] width 162 height 41
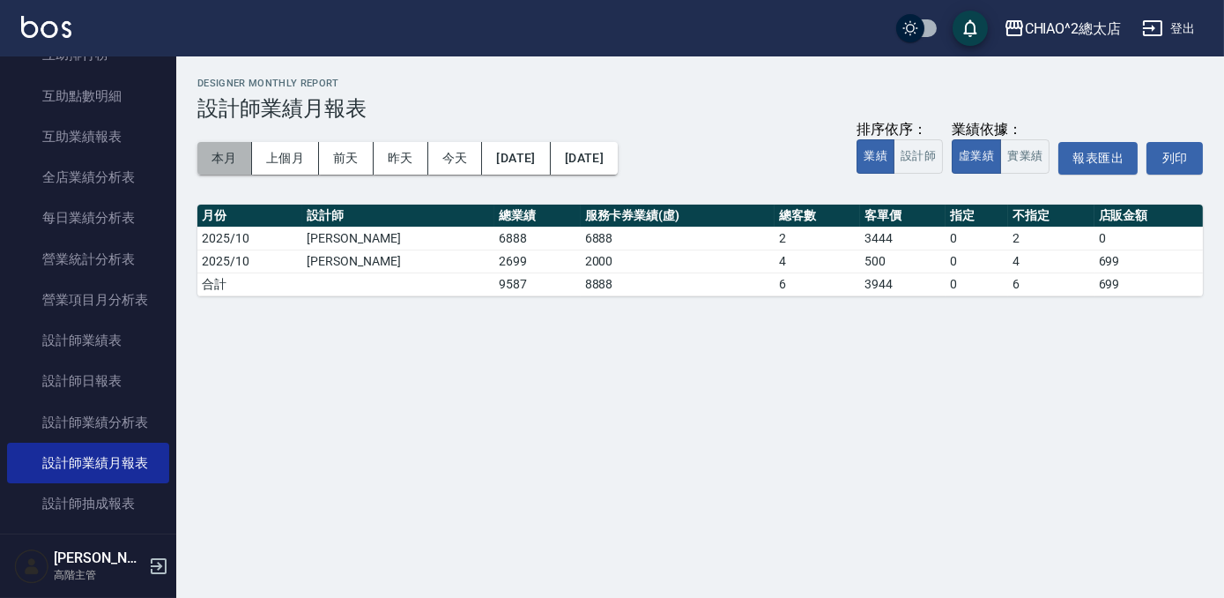
click at [224, 160] on button "本月" at bounding box center [224, 158] width 55 height 33
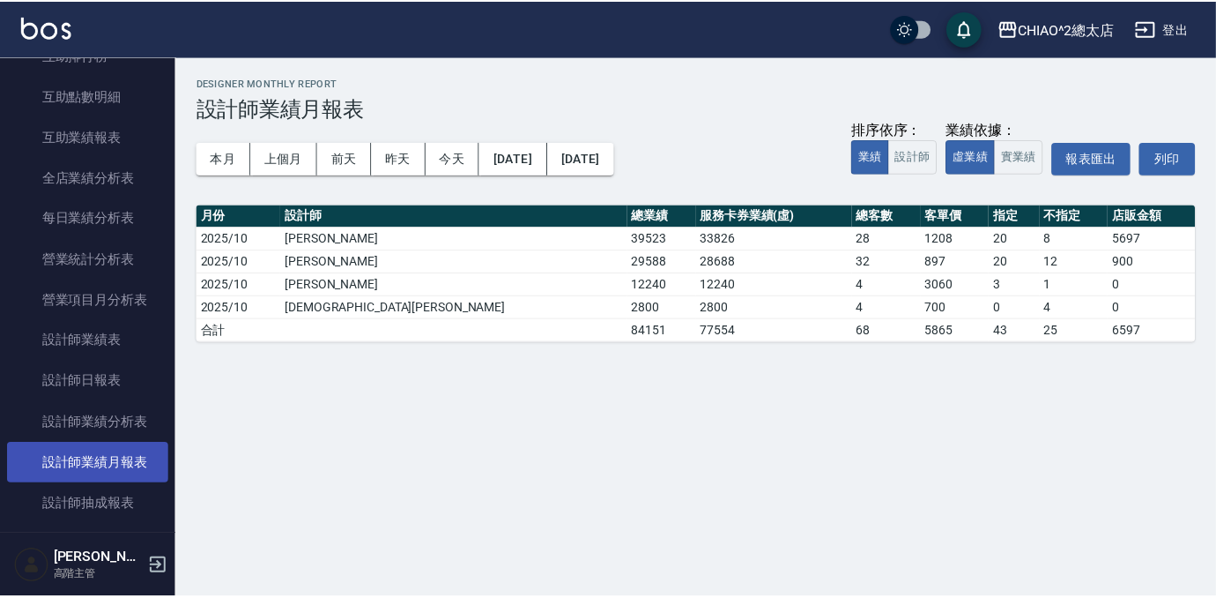
scroll to position [1041, 0]
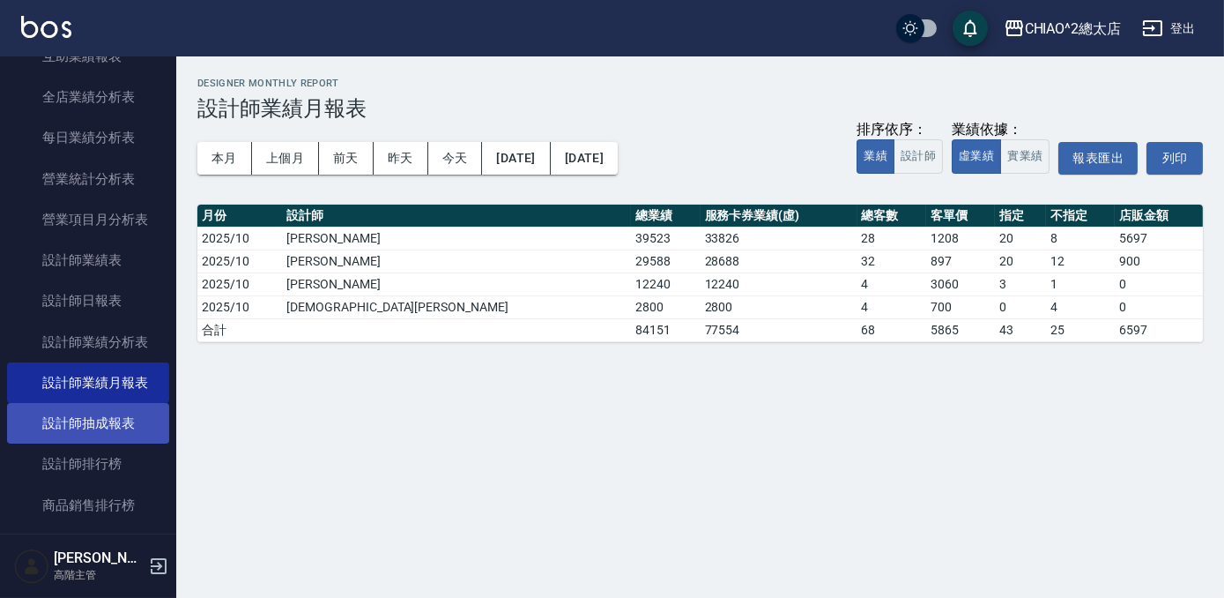
click at [105, 435] on link "設計師抽成報表" at bounding box center [88, 423] width 162 height 41
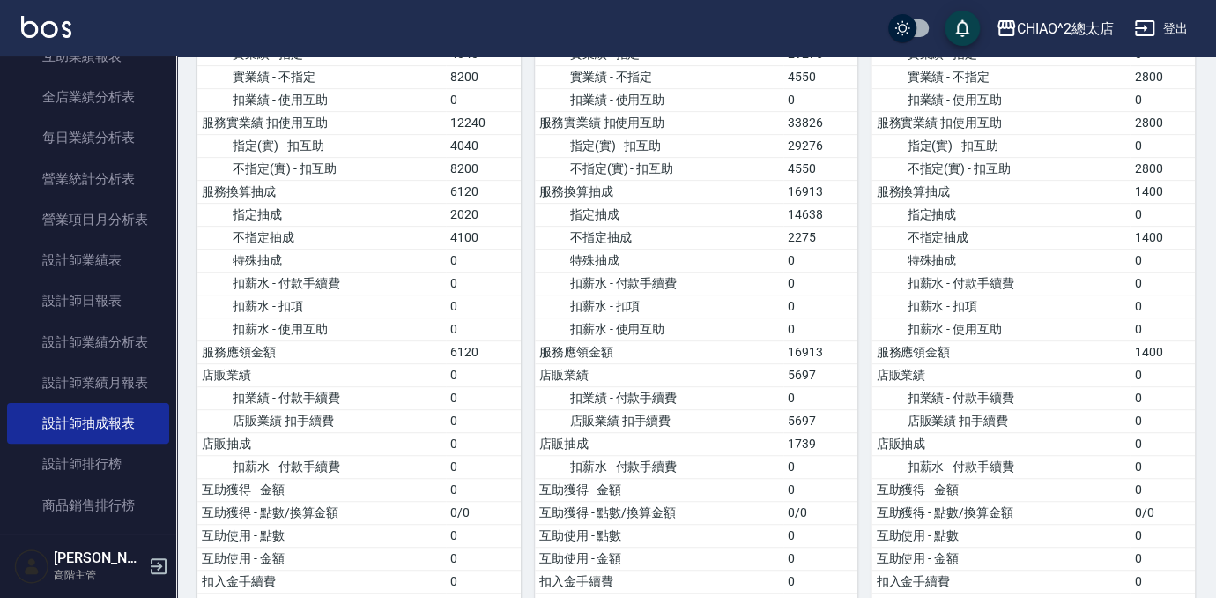
scroll to position [271, 0]
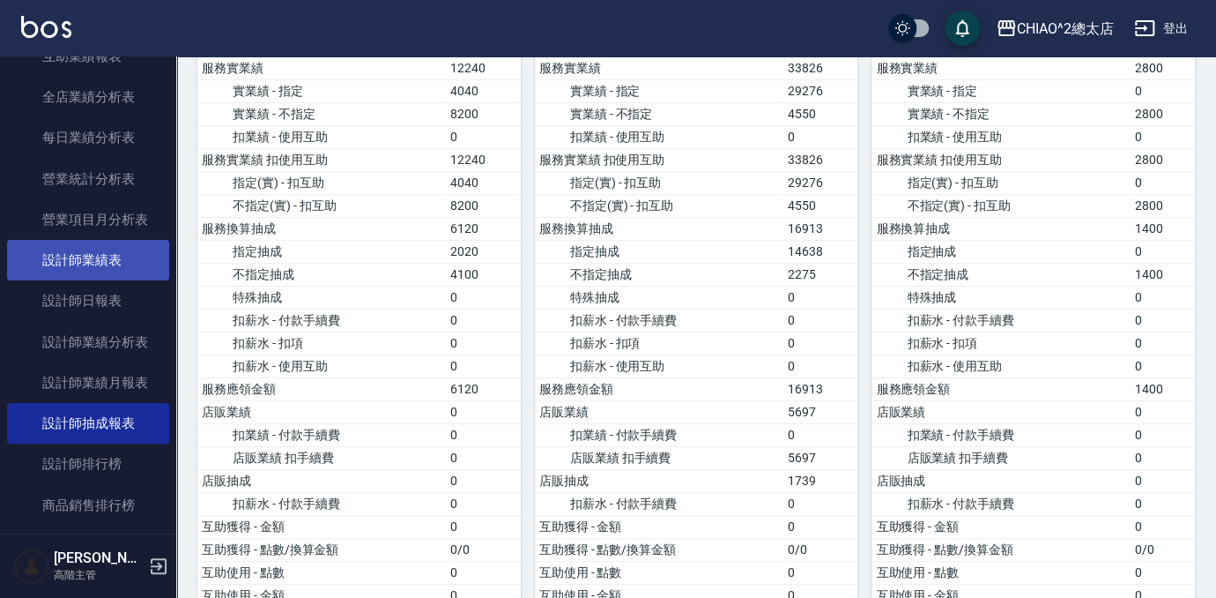
drag, startPoint x: 93, startPoint y: 372, endPoint x: 160, endPoint y: 264, distance: 127.4
click at [93, 372] on link "設計師業績月報表" at bounding box center [88, 382] width 162 height 41
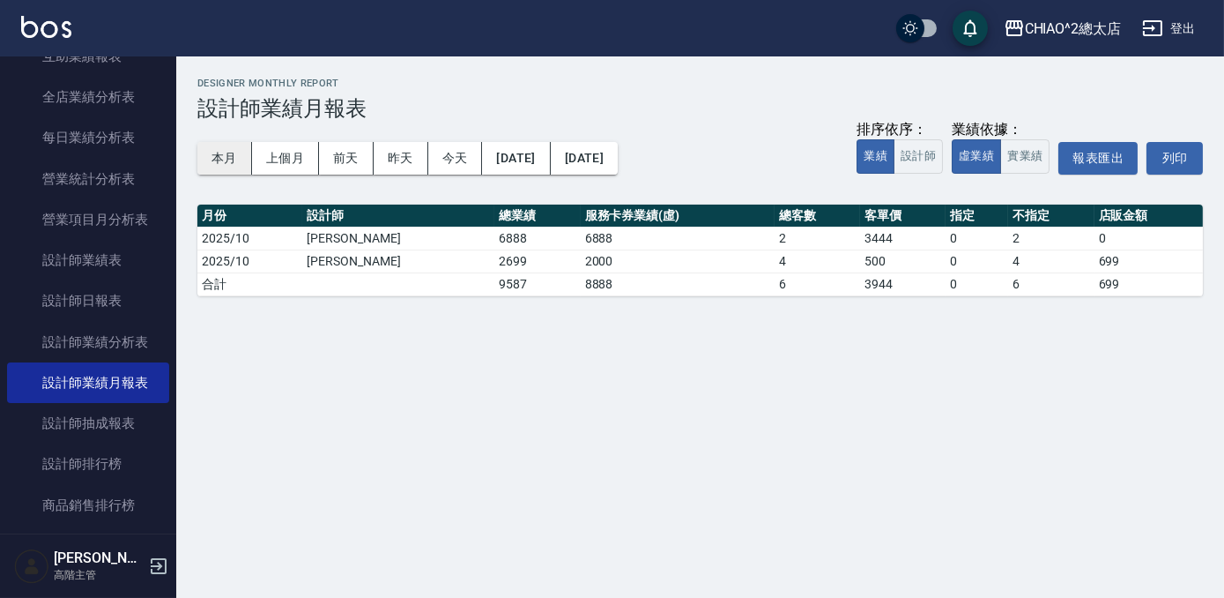
click at [216, 142] on button "本月" at bounding box center [224, 158] width 55 height 33
